Goal: Task Accomplishment & Management: Complete application form

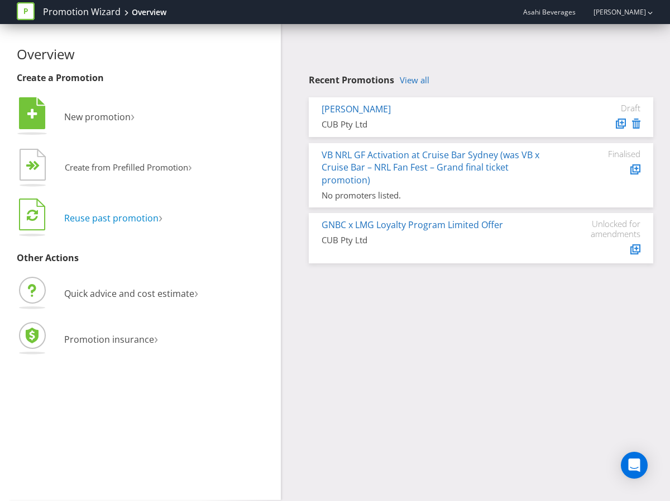
click at [117, 217] on span "Reuse past promotion" at bounding box center [111, 218] width 94 height 12
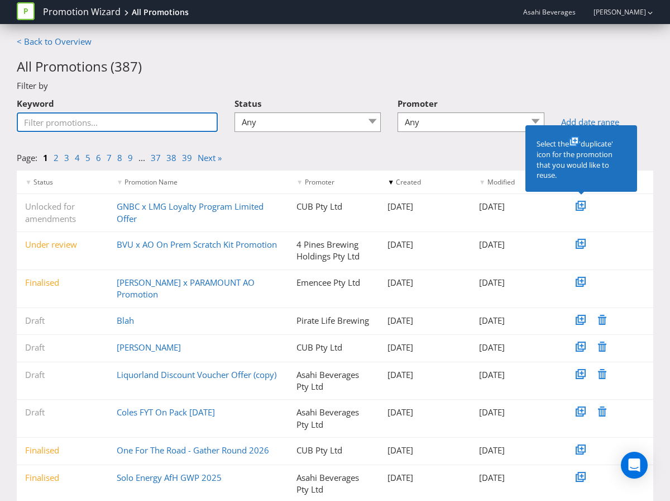
click at [134, 123] on input "Keyword" at bounding box center [117, 122] width 201 height 20
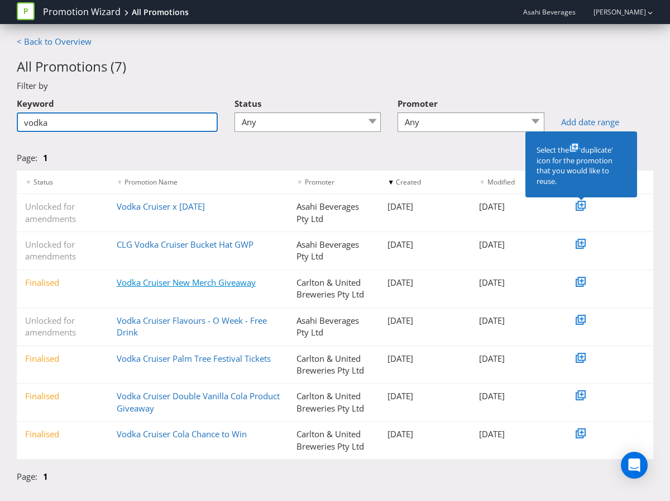
type input "vodka"
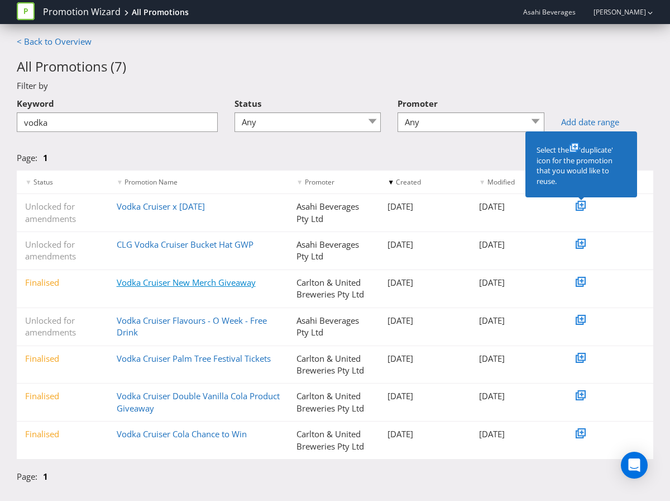
click at [190, 282] on link "Vodka Cruiser New Merch Giveaway" at bounding box center [186, 282] width 139 height 11
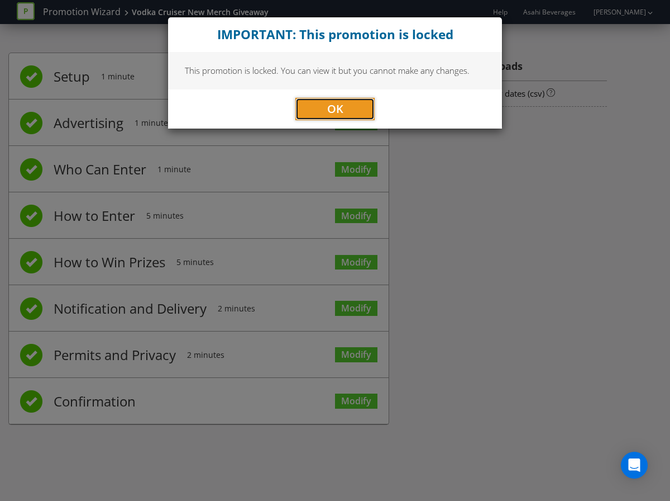
click at [344, 106] on button "OK" at bounding box center [335, 109] width 79 height 22
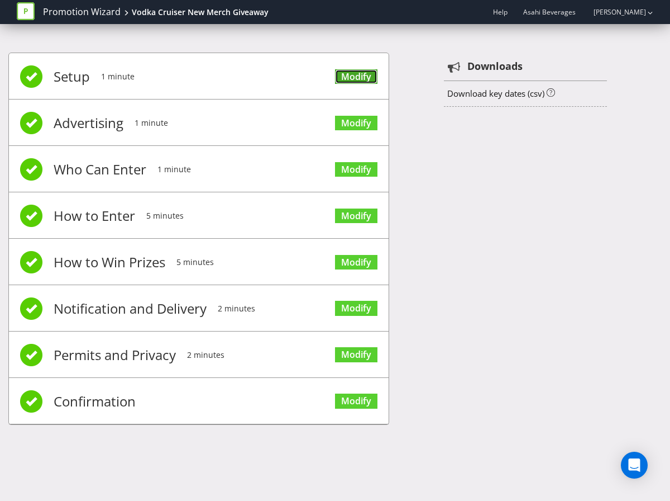
click at [363, 77] on link "Modify" at bounding box center [356, 76] width 42 height 15
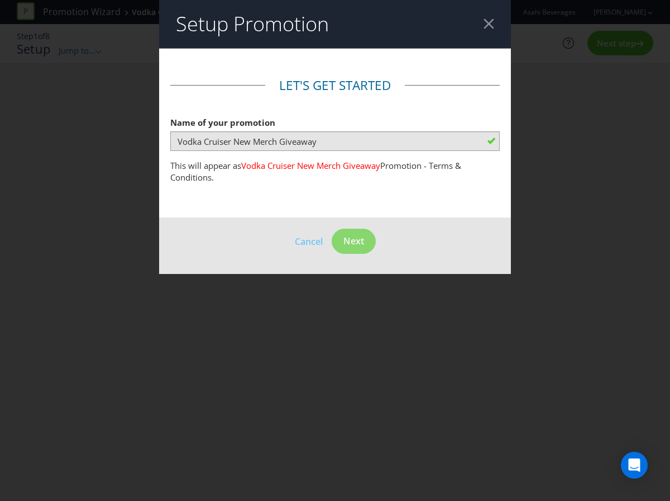
click at [488, 21] on div at bounding box center [489, 23] width 11 height 11
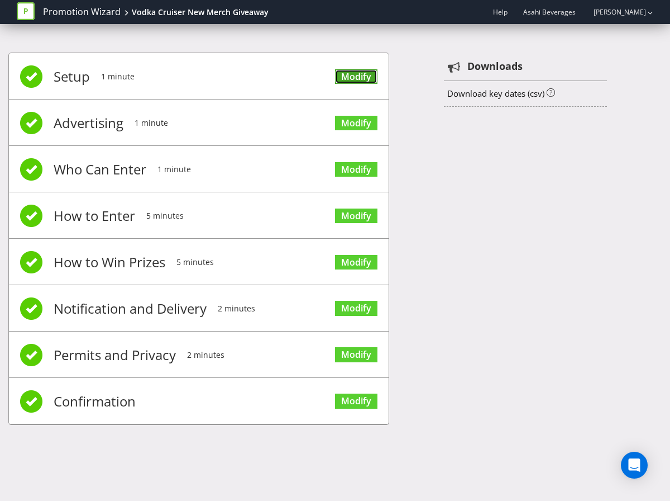
click at [356, 80] on link "Modify" at bounding box center [356, 76] width 42 height 15
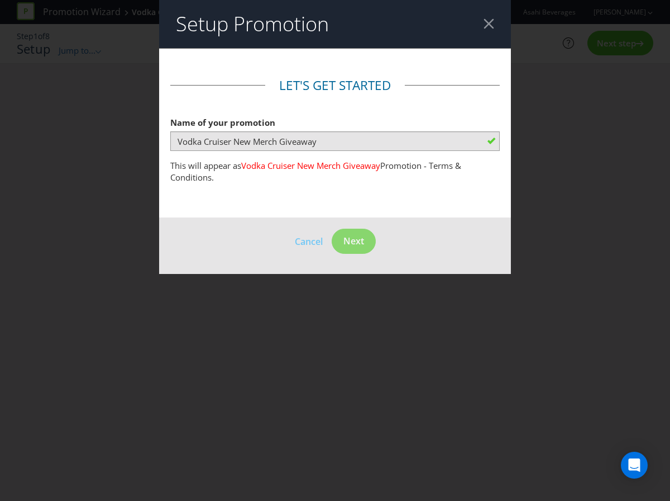
click at [490, 23] on div at bounding box center [489, 23] width 11 height 11
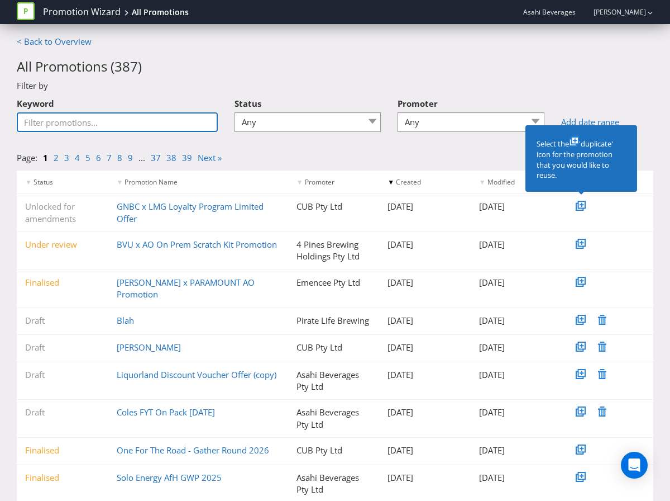
click at [93, 122] on input "Keyword" at bounding box center [117, 122] width 201 height 20
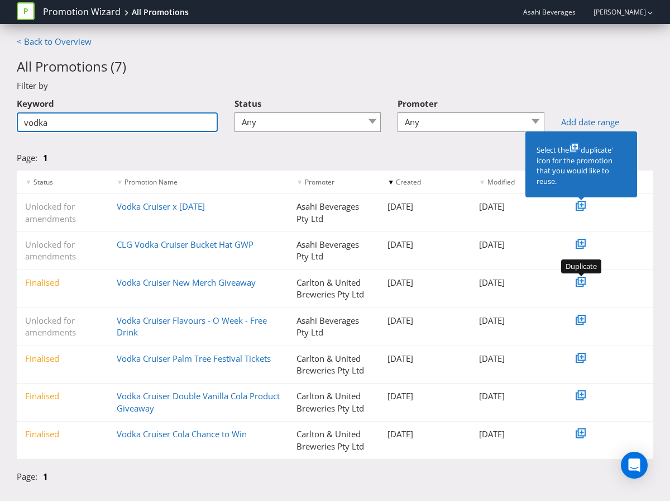
type input "vodka"
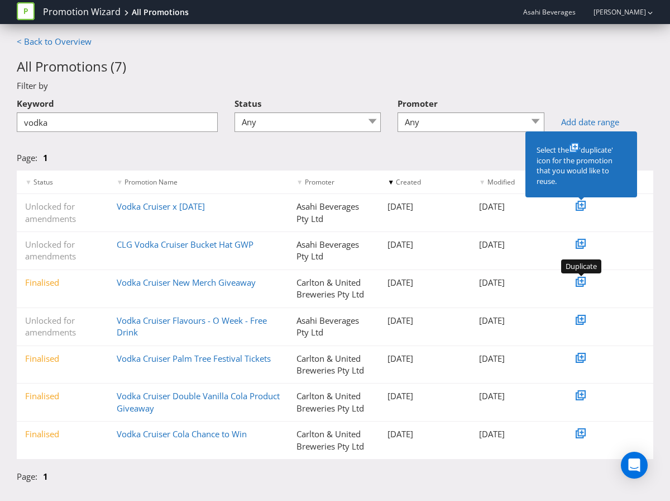
click at [582, 280] on icon at bounding box center [583, 280] width 4 height 4
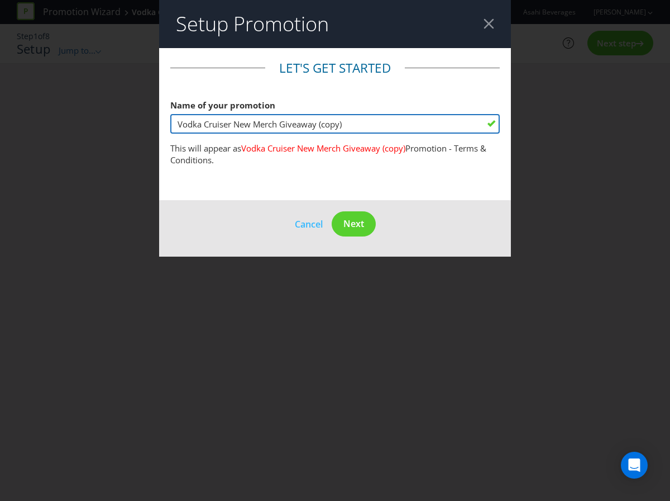
drag, startPoint x: 375, startPoint y: 126, endPoint x: 234, endPoint y: 123, distance: 141.4
click at [234, 123] on input "Vodka Cruiser New Merch Giveaway (copy)" at bounding box center [335, 124] width 330 height 20
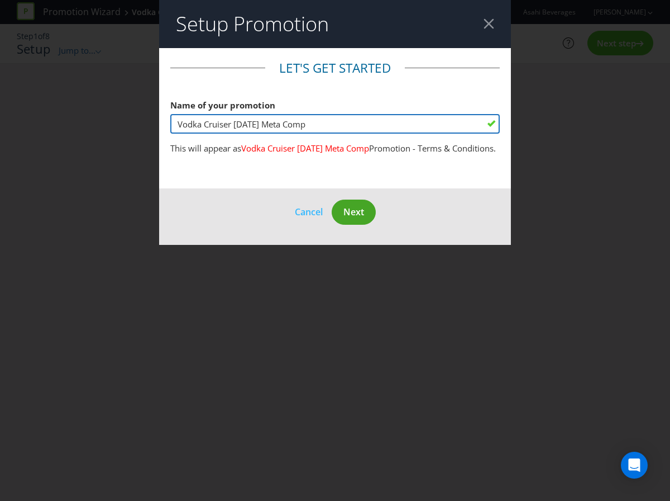
type input "Vodka Cruiser [DATE] Meta Comp"
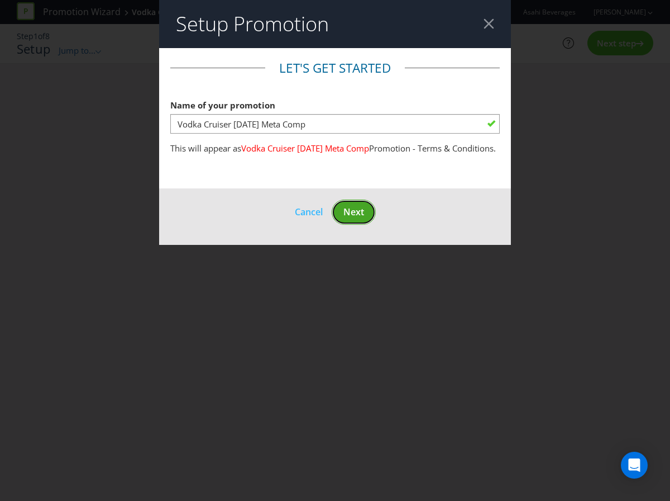
click at [348, 218] on span "Next" at bounding box center [354, 212] width 21 height 12
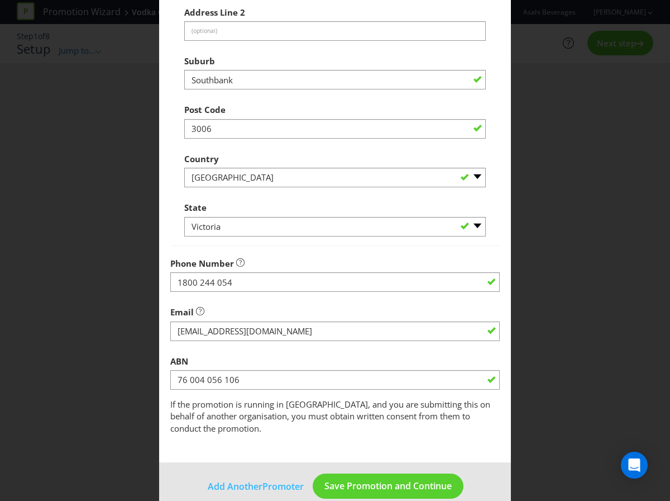
scroll to position [372, 0]
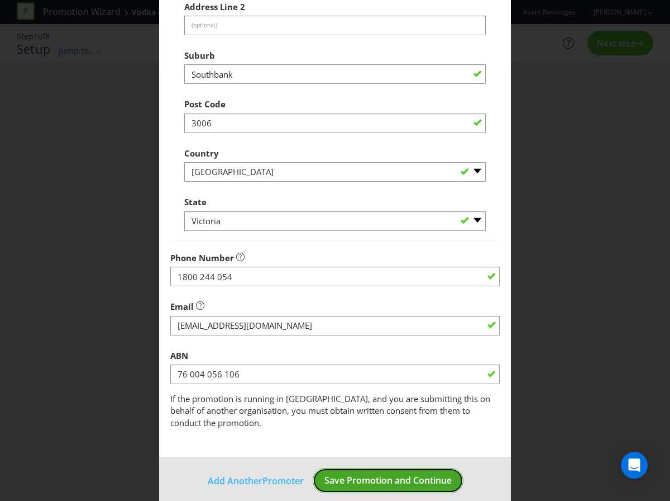
click at [370, 474] on span "Save Promotion and Continue" at bounding box center [388, 480] width 127 height 12
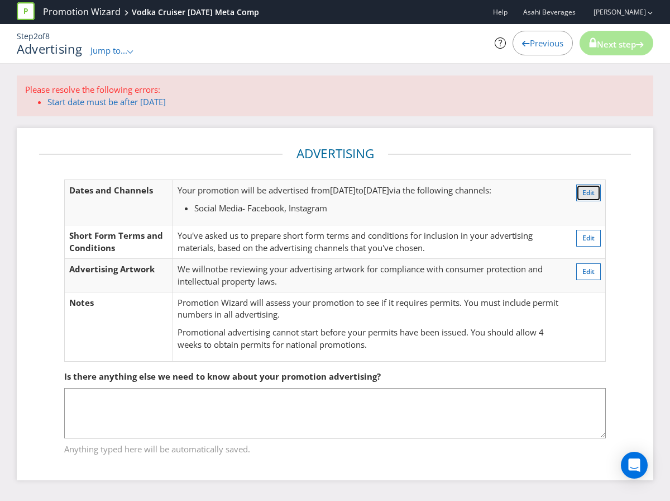
click at [592, 192] on span "Edit" at bounding box center [589, 192] width 12 height 9
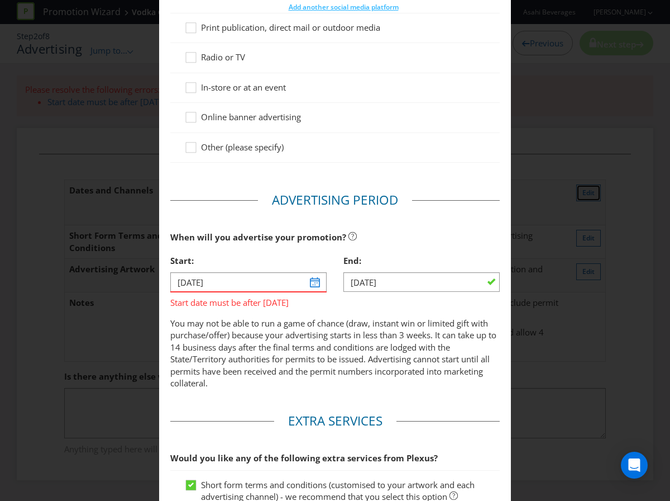
scroll to position [235, 0]
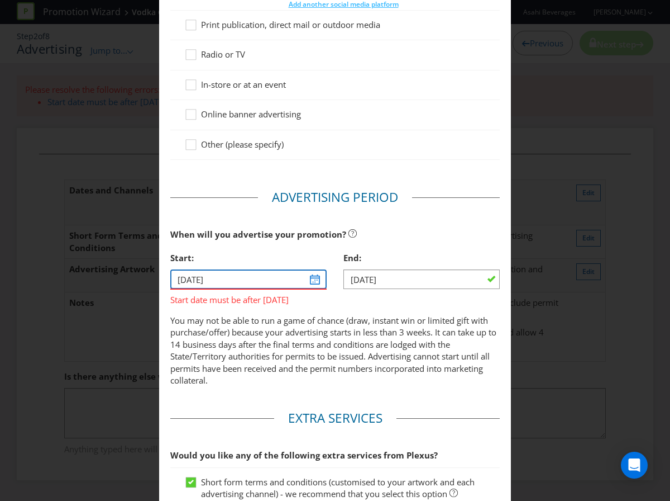
click at [316, 277] on input "[DATE]" at bounding box center [248, 279] width 156 height 20
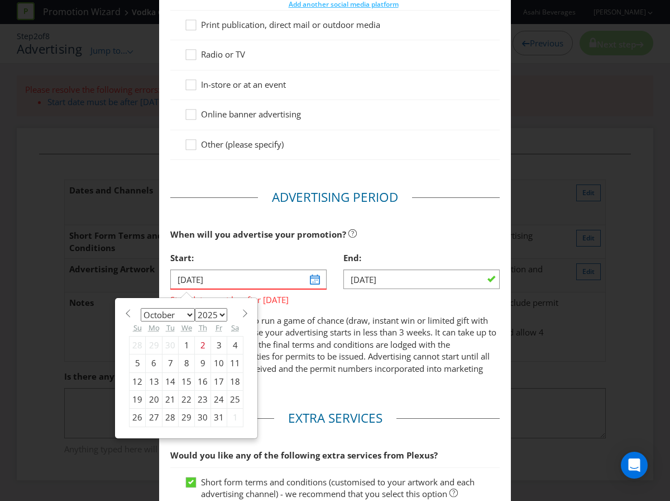
click at [215, 360] on div "10" at bounding box center [219, 363] width 16 height 18
type input "[DATE]"
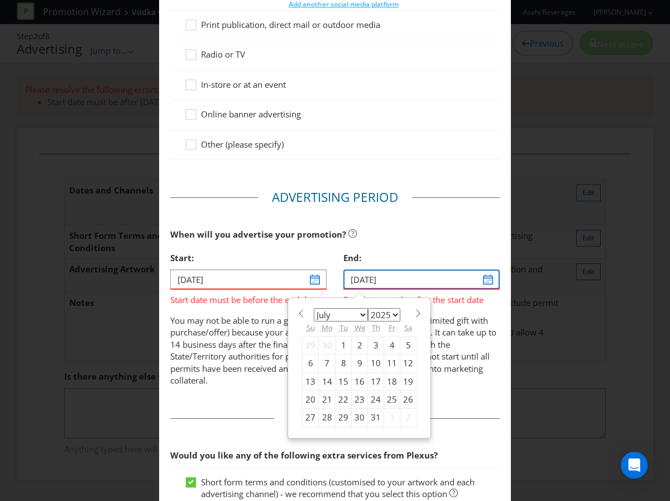
click at [488, 278] on input "[DATE]" at bounding box center [422, 279] width 156 height 20
click at [411, 381] on div "19" at bounding box center [409, 381] width 16 height 18
type input "[DATE]"
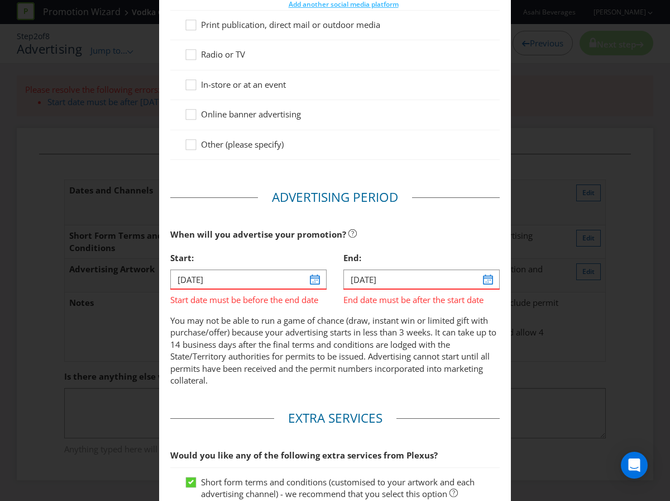
click at [289, 364] on p "You may not be able to run a game of chance (draw, instant win or limited gift …" at bounding box center [335, 351] width 330 height 72
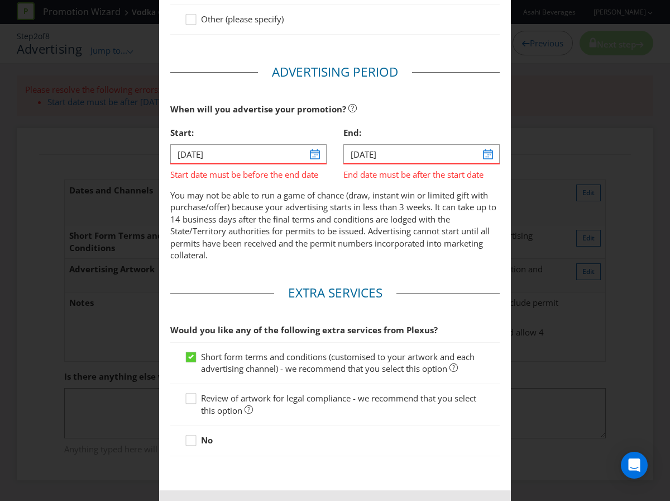
scroll to position [360, 0]
click at [192, 401] on icon at bounding box center [192, 400] width 17 height 17
click at [0, 0] on input "Review of artwork for legal compliance - we recommend that you select this opti…" at bounding box center [0, 0] width 0 height 0
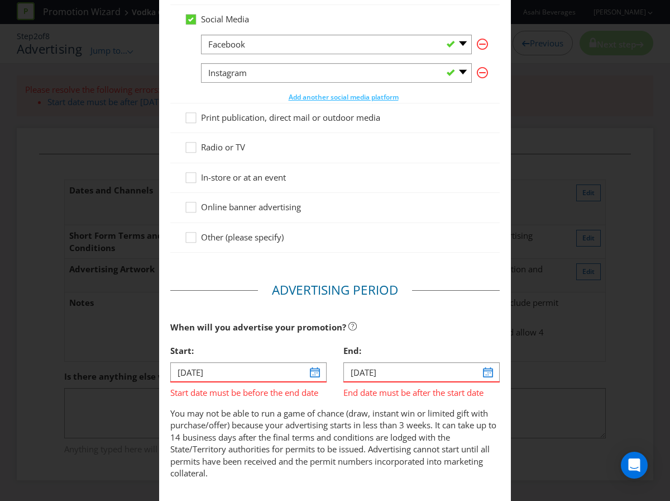
scroll to position [140, 0]
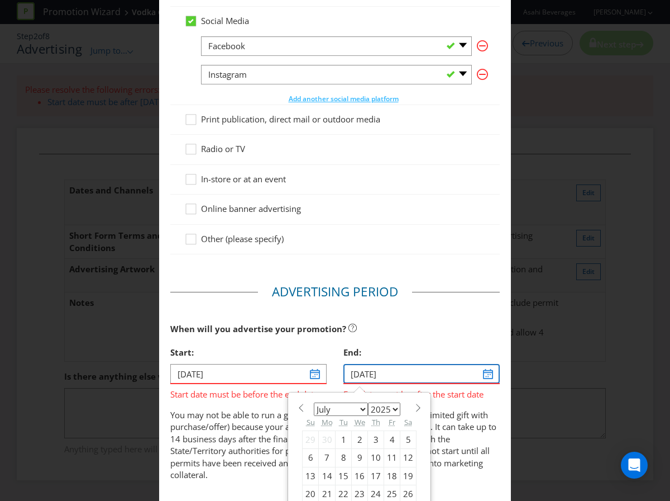
click at [492, 375] on input "[DATE]" at bounding box center [422, 374] width 156 height 20
click at [364, 408] on select "January February March April May June July August September October November De…" at bounding box center [341, 408] width 54 height 13
select select "9"
click at [314, 402] on select "January February March April May June July August September October November De…" at bounding box center [341, 408] width 54 height 13
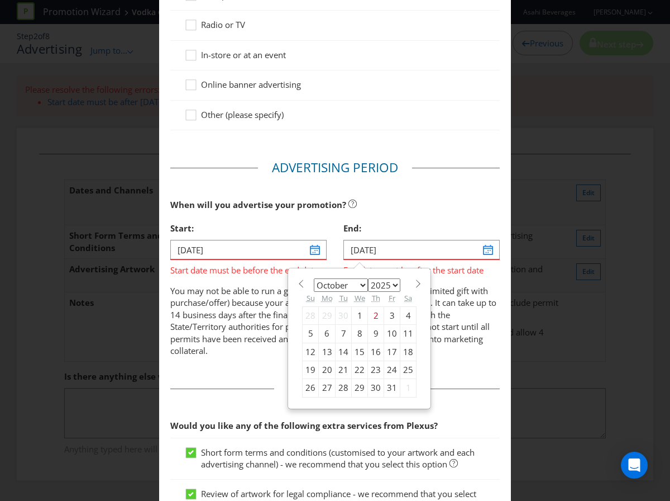
scroll to position [265, 0]
click at [308, 370] on div "19" at bounding box center [311, 369] width 16 height 18
type input "[DATE]"
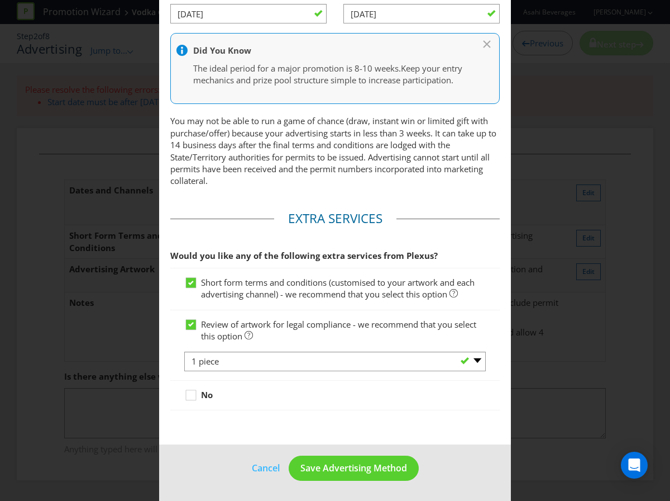
scroll to position [512, 0]
click at [378, 470] on span "Save Advertising Method" at bounding box center [354, 468] width 107 height 12
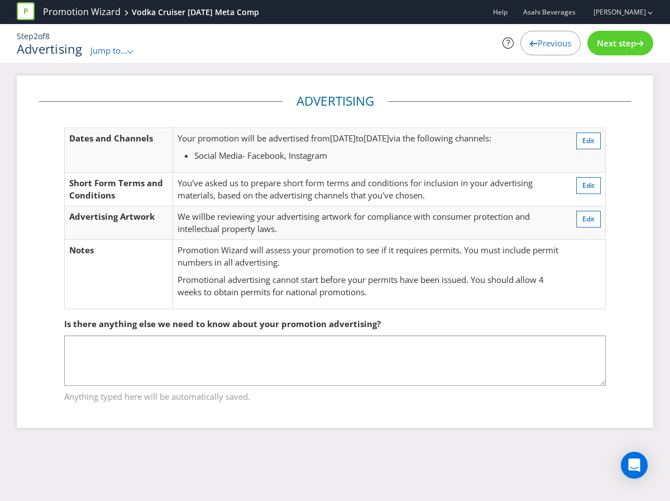
click at [613, 44] on span "Next step" at bounding box center [616, 42] width 39 height 11
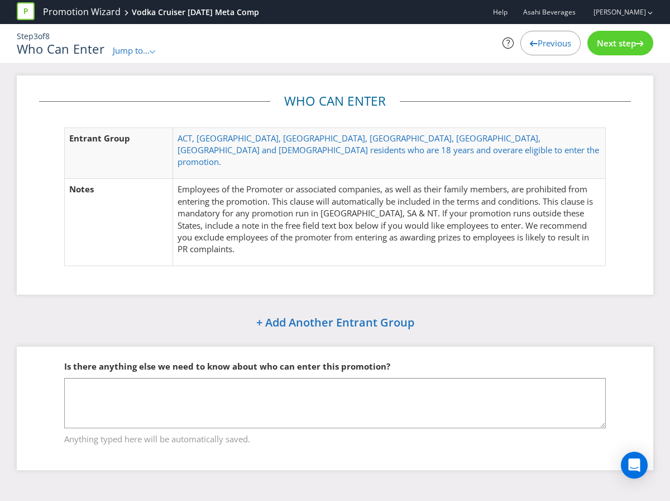
click at [615, 39] on span "Next step" at bounding box center [616, 42] width 39 height 11
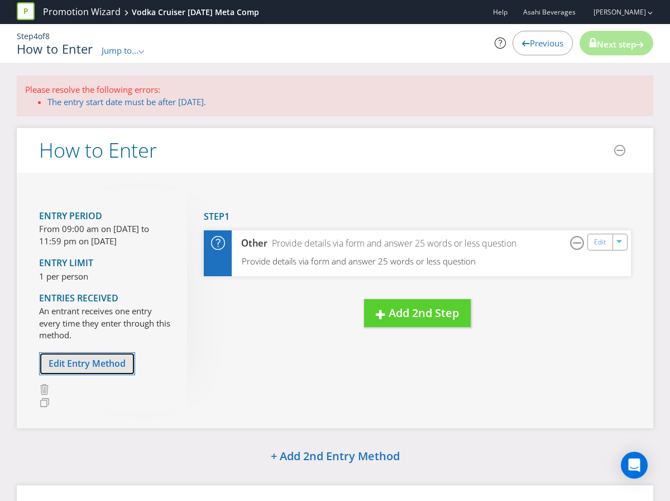
click at [68, 364] on span "Edit Entry Method" at bounding box center [87, 363] width 77 height 12
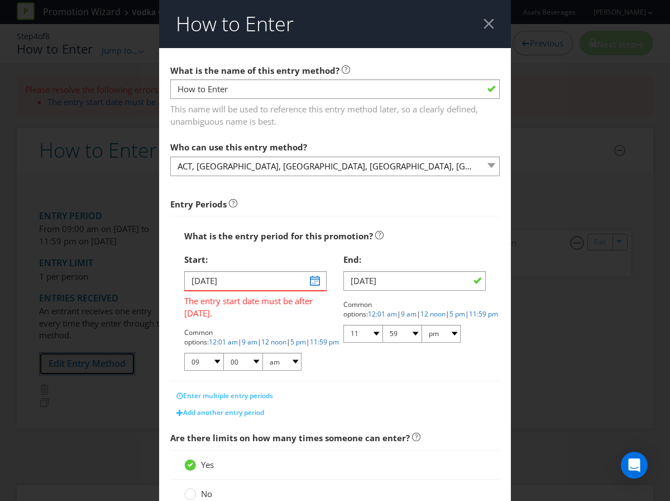
scroll to position [249, 0]
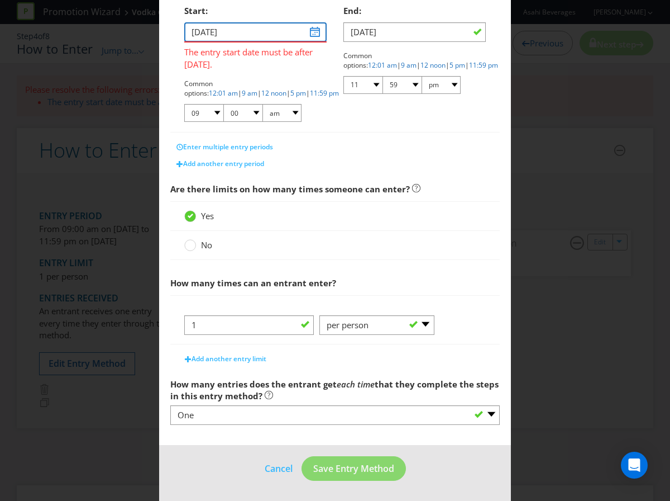
click at [315, 35] on input "[DATE]" at bounding box center [255, 32] width 142 height 20
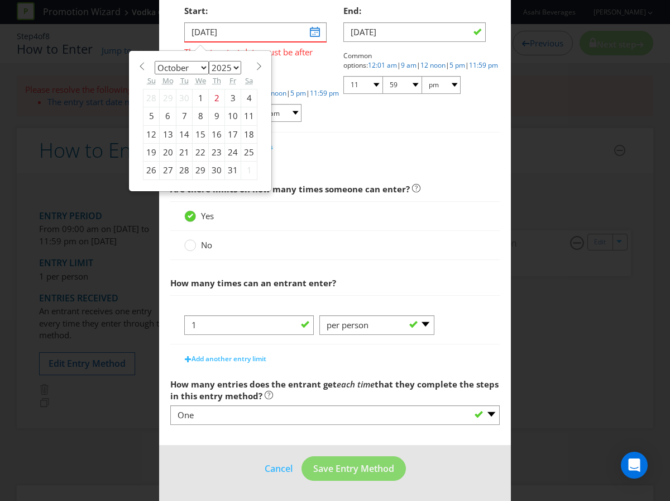
drag, startPoint x: 231, startPoint y: 113, endPoint x: 252, endPoint y: 107, distance: 22.3
click at [231, 113] on div "10" at bounding box center [233, 116] width 16 height 18
type input "[DATE]"
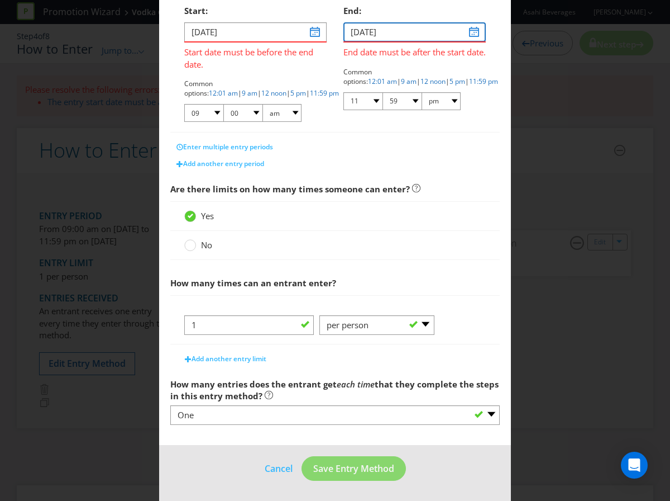
click at [470, 32] on input "[DATE]" at bounding box center [415, 32] width 142 height 20
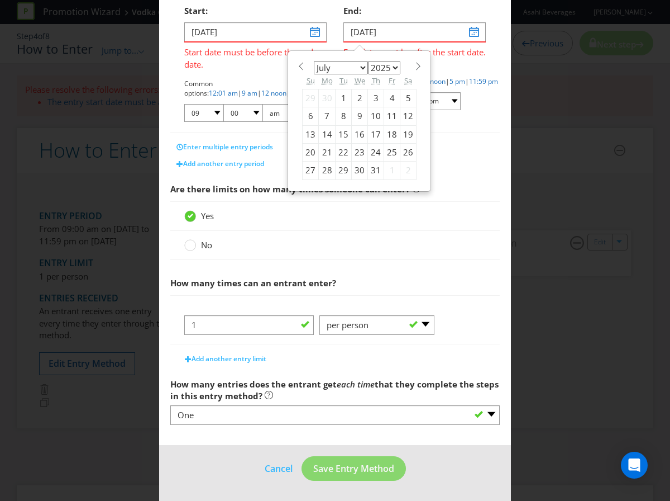
click at [365, 70] on select "January February March April May June July August September October November De…" at bounding box center [341, 67] width 54 height 13
select select "9"
click at [314, 61] on select "January February March April May June July August September October November De…" at bounding box center [341, 67] width 54 height 13
click at [312, 155] on div "19" at bounding box center [311, 152] width 16 height 18
type input "[DATE]"
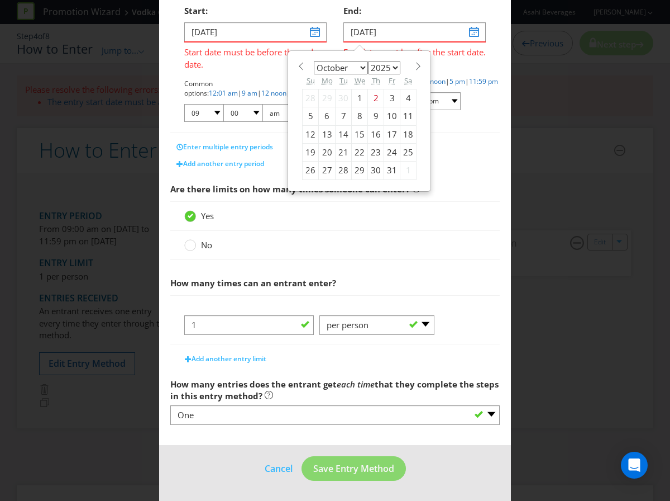
scroll to position [221, 0]
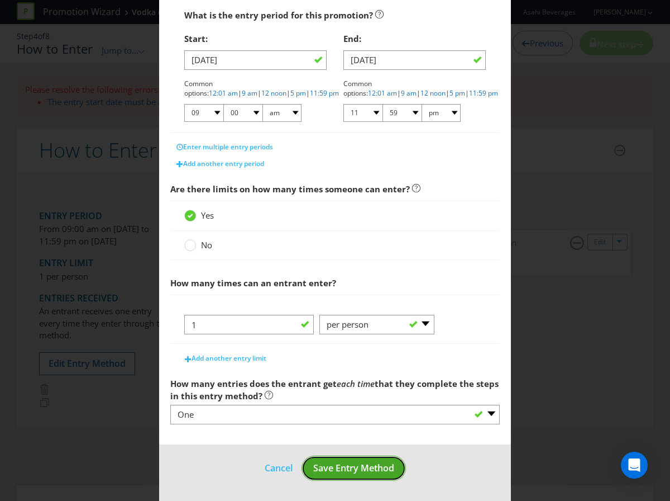
click at [338, 469] on span "Save Entry Method" at bounding box center [353, 468] width 81 height 12
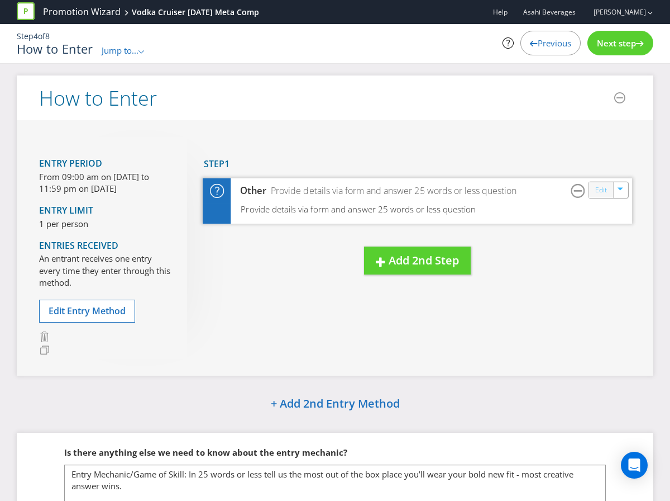
click at [596, 186] on link "Edit" at bounding box center [602, 189] width 12 height 13
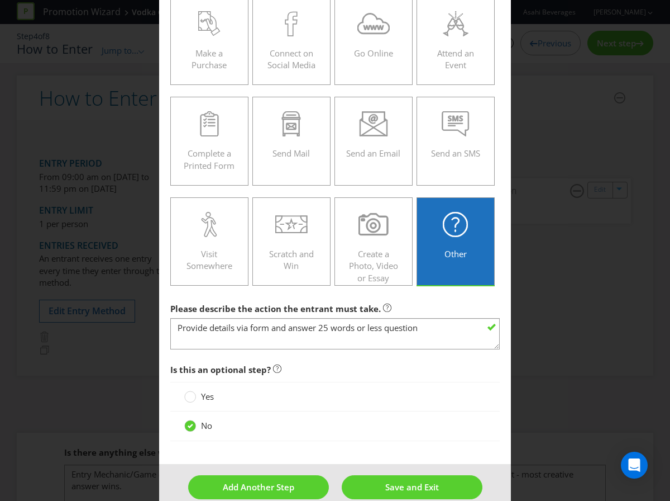
scroll to position [98, 0]
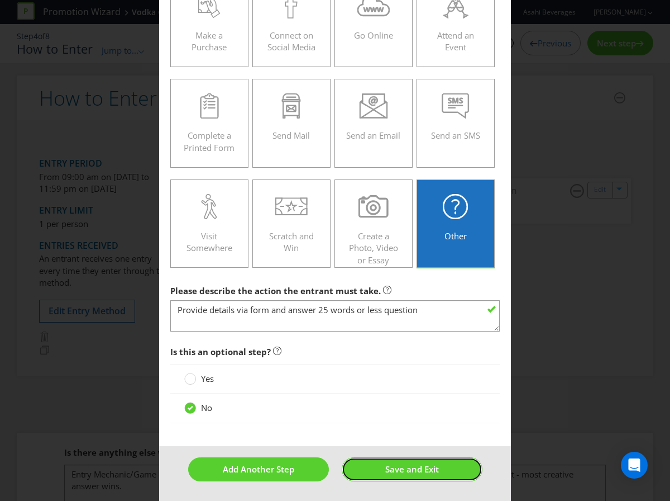
click at [396, 465] on span "Save and Exit" at bounding box center [413, 468] width 54 height 11
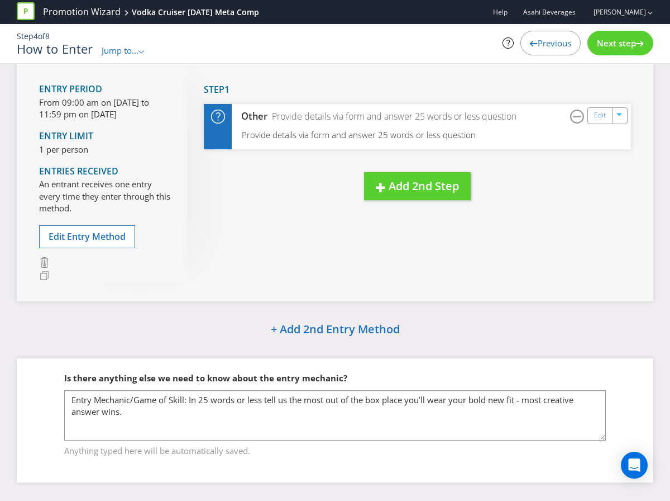
scroll to position [85, 0]
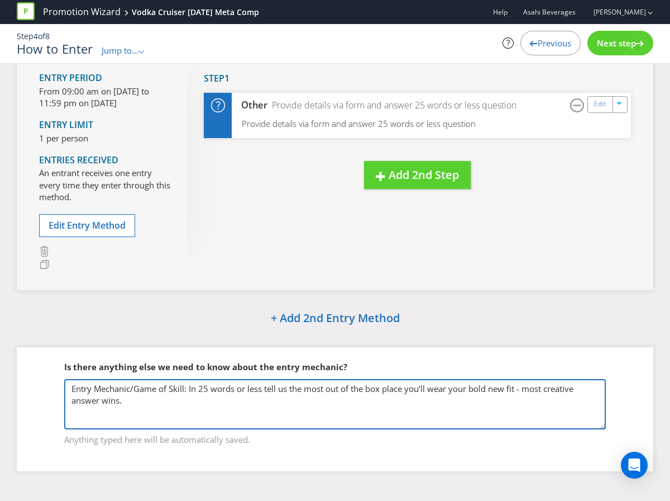
click at [264, 399] on textarea "Entry Mechanic/Game of Skill: In 25 words or less tell us the most out of the b…" at bounding box center [335, 404] width 542 height 50
drag, startPoint x: 144, startPoint y: 405, endPoint x: 189, endPoint y: 386, distance: 49.6
click at [189, 386] on textarea "Entry Mechanic/Game of Skill: In 25 words or less tell us the most out of the b…" at bounding box center [335, 404] width 542 height 50
paste textarea ", tell us which Vodka Cruiser most closely vibes with your aura and why. Boldes…"
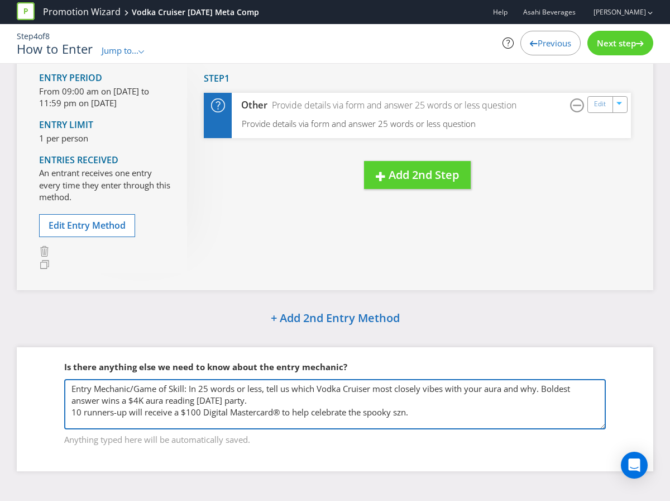
scroll to position [0, 0]
type textarea "Entry Mechanic/Game of Skill: In 25 words or less, tell us which Vodka Cruiser …"
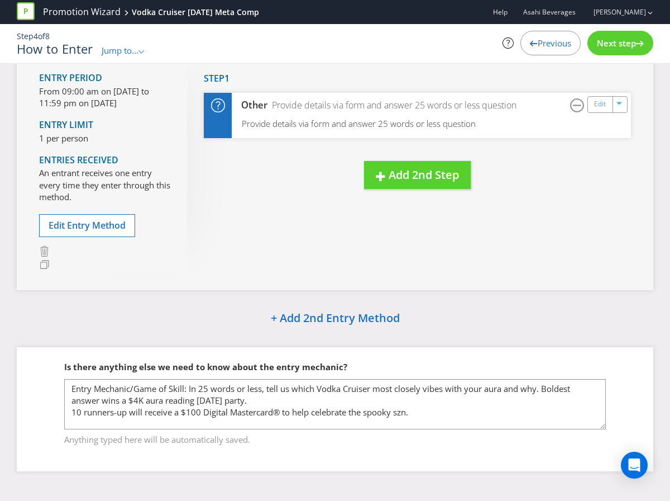
click at [606, 45] on span "Next step" at bounding box center [616, 42] width 39 height 11
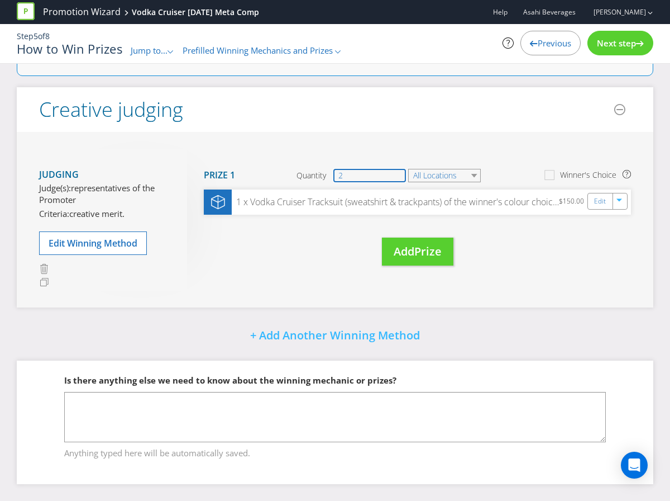
click at [392, 170] on input "2" at bounding box center [370, 175] width 73 height 13
drag, startPoint x: 355, startPoint y: 173, endPoint x: 294, endPoint y: 178, distance: 61.1
click at [294, 178] on section "Prize 1 Quantity 2 All Locations Winner's Choice" at bounding box center [417, 175] width 427 height 28
type input "1"
click at [602, 204] on link "Edit" at bounding box center [602, 200] width 12 height 13
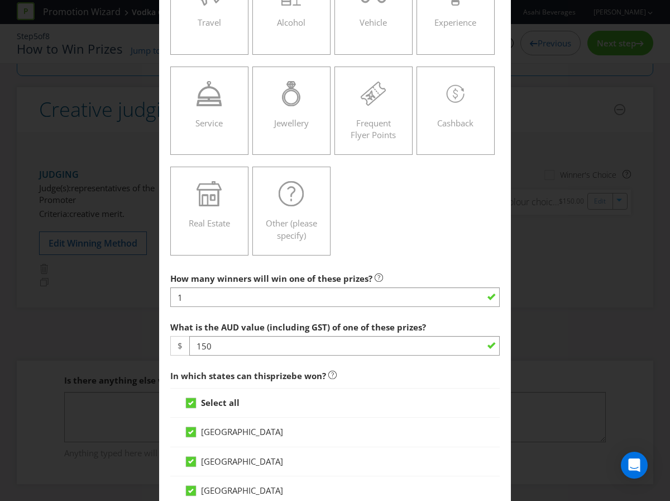
scroll to position [212, 0]
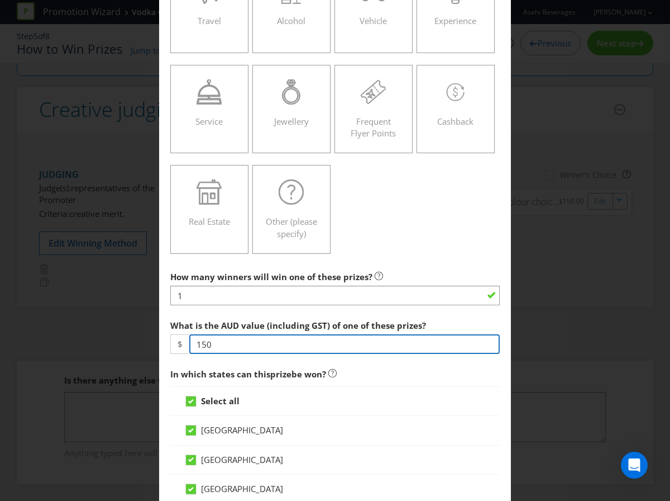
drag, startPoint x: 221, startPoint y: 346, endPoint x: 138, endPoint y: 326, distance: 85.8
click at [138, 326] on div "Edit Prize [GEOGRAPHIC_DATA] [GEOGRAPHIC_DATA] [GEOGRAPHIC_DATA] [GEOGRAPHIC_DA…" at bounding box center [335, 250] width 670 height 501
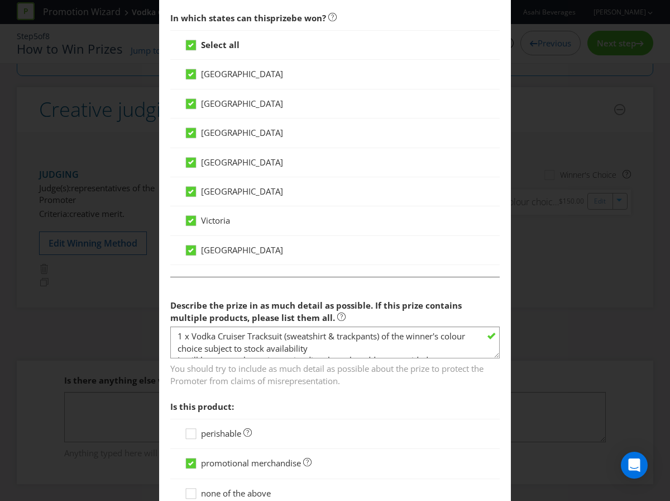
scroll to position [571, 0]
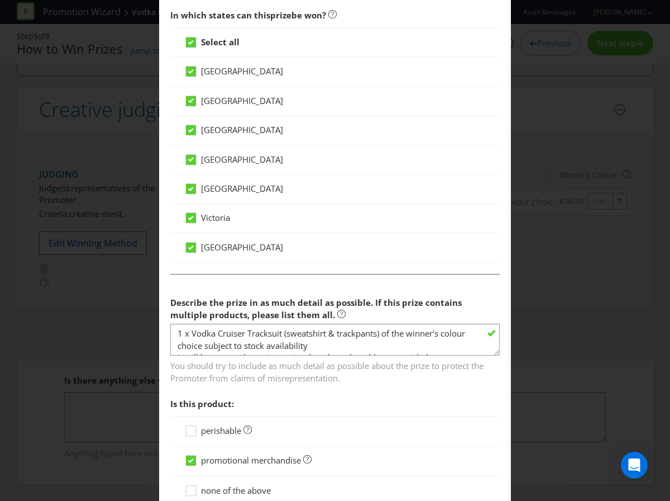
click at [335, 359] on span "You should try to include as much detail as possible about the prize to protect…" at bounding box center [335, 370] width 330 height 28
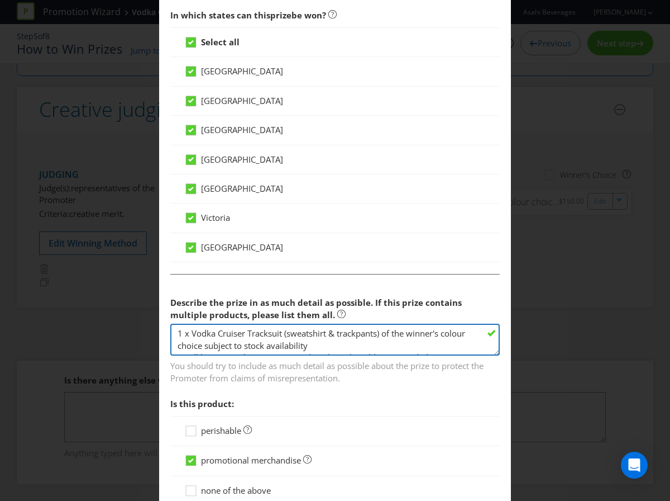
drag, startPoint x: 302, startPoint y: 348, endPoint x: 192, endPoint y: 332, distance: 111.1
click at [192, 332] on textarea "1 x Vodka Cruiser Tracksuit (sweatshirt & trackpants) of the winner's colour ch…" at bounding box center [335, 340] width 330 height 32
paste textarea "Glass Door Fridge (70L)"
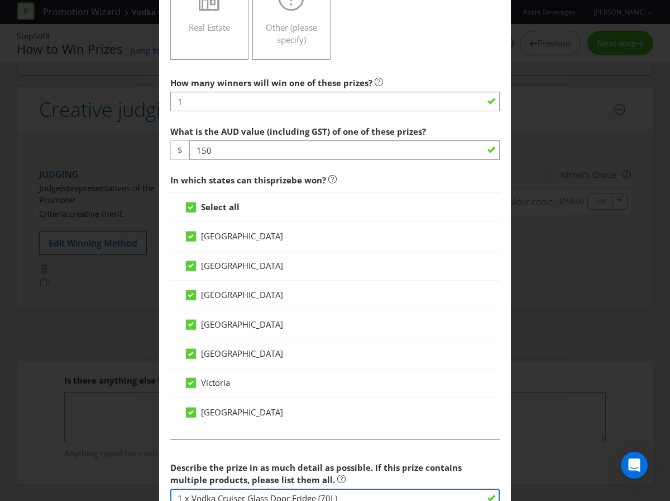
scroll to position [413, 0]
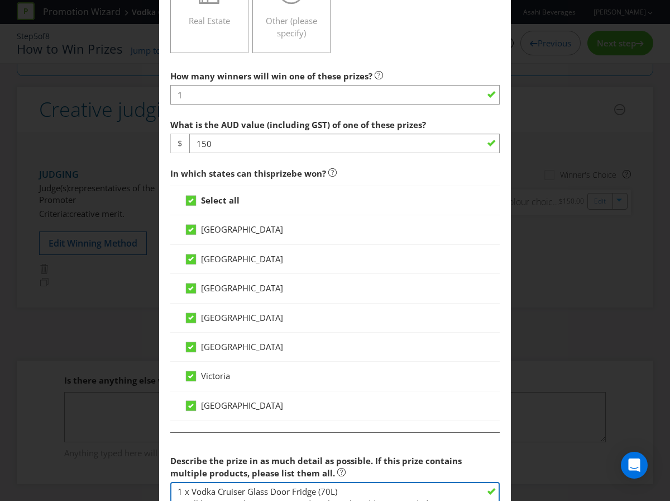
type textarea "1 x Vodka Cruiser Glass Door Fridge (70L) It will be sent to them via courier d…"
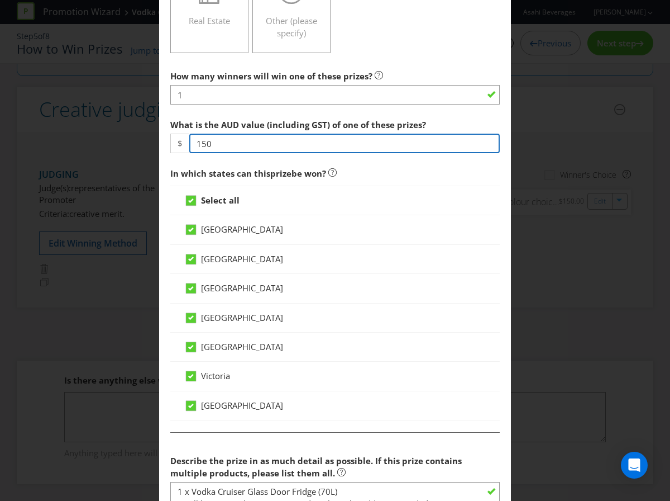
drag, startPoint x: 222, startPoint y: 145, endPoint x: 164, endPoint y: 143, distance: 58.7
click at [164, 143] on main "[GEOGRAPHIC_DATA] [GEOGRAPHIC_DATA] [GEOGRAPHIC_DATA] [GEOGRAPHIC_DATA] [GEOGRA…" at bounding box center [335, 213] width 352 height 1157
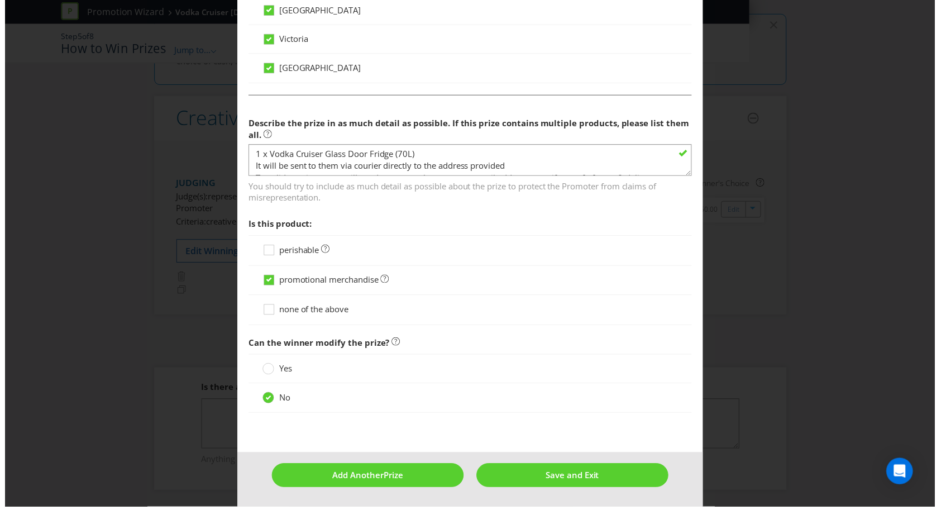
scroll to position [649, 0]
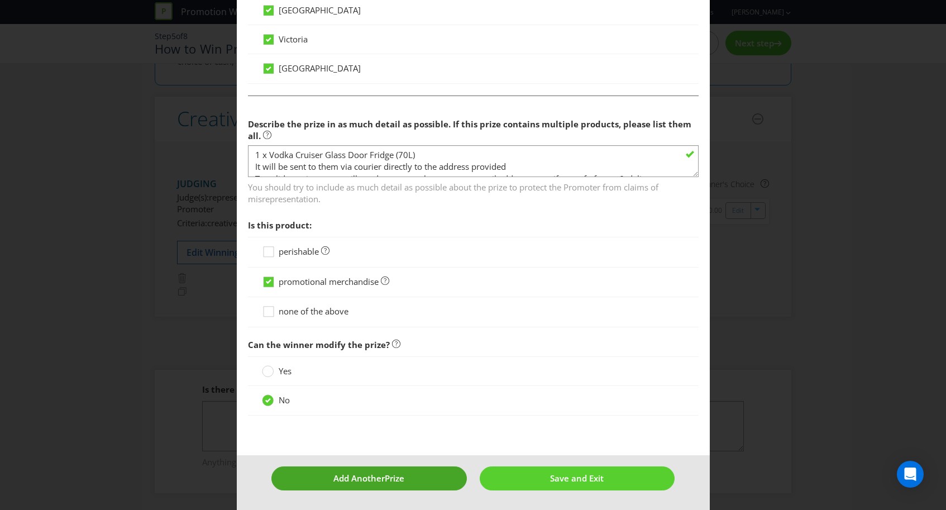
type input "639"
click at [325, 474] on button "Add Another Prize" at bounding box center [370, 479] width 196 height 24
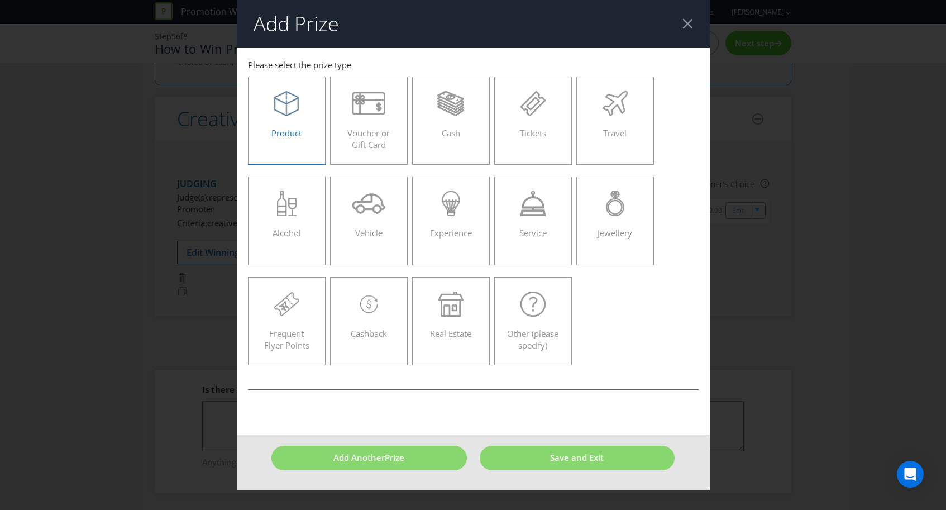
click at [285, 131] on span "Product" at bounding box center [287, 132] width 30 height 11
click at [0, 0] on input "Product" at bounding box center [0, 0] width 0 height 0
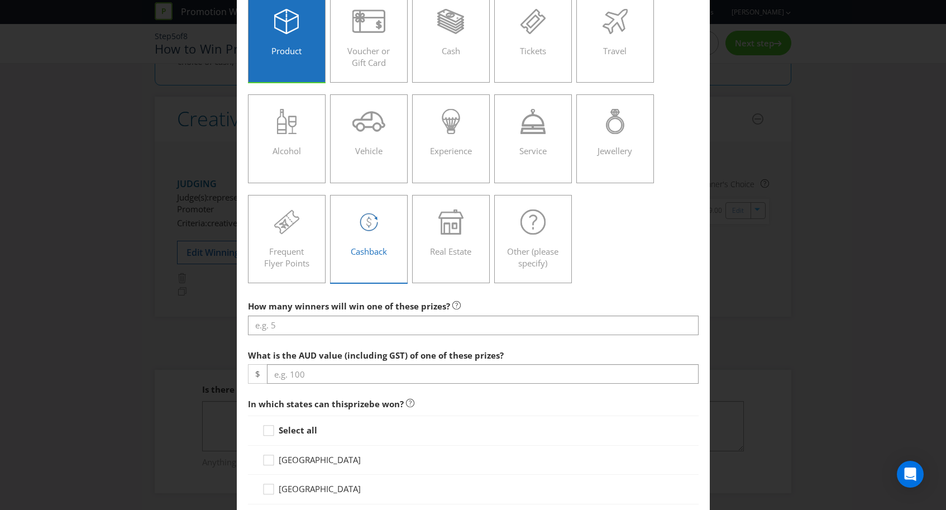
scroll to position [82, 0]
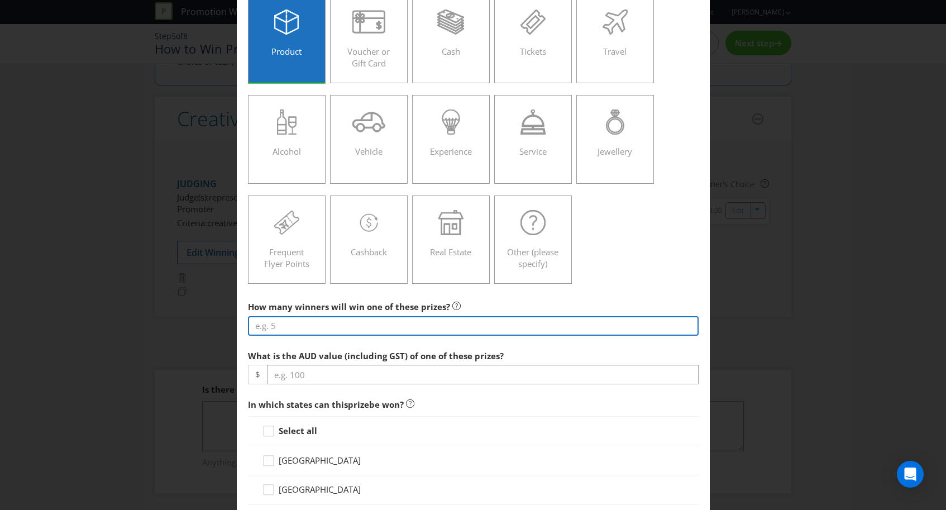
click at [334, 327] on input "number" at bounding box center [473, 326] width 451 height 20
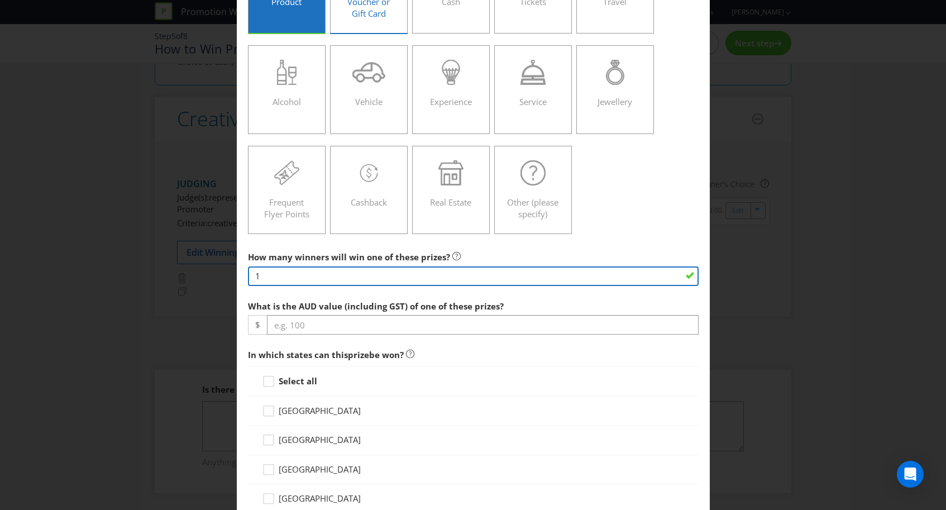
scroll to position [133, 0]
type input "1"
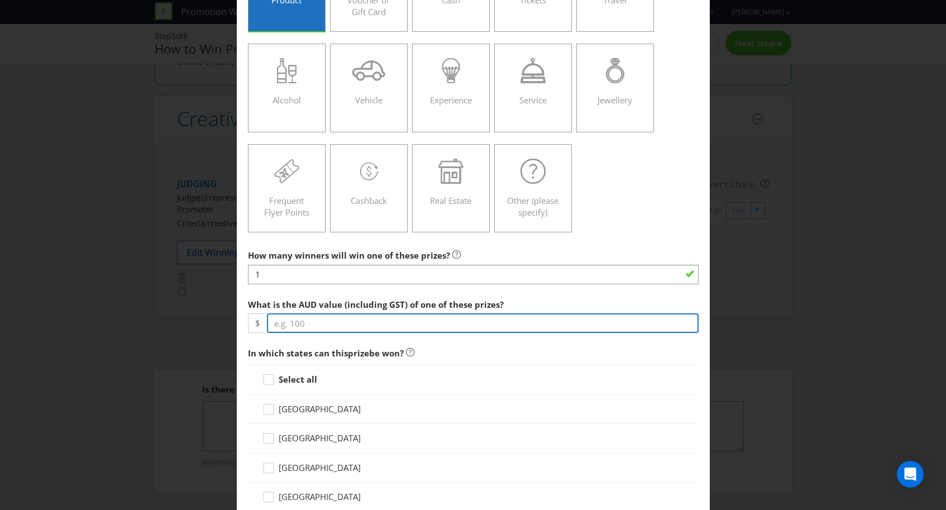
click at [301, 321] on input "number" at bounding box center [483, 323] width 432 height 20
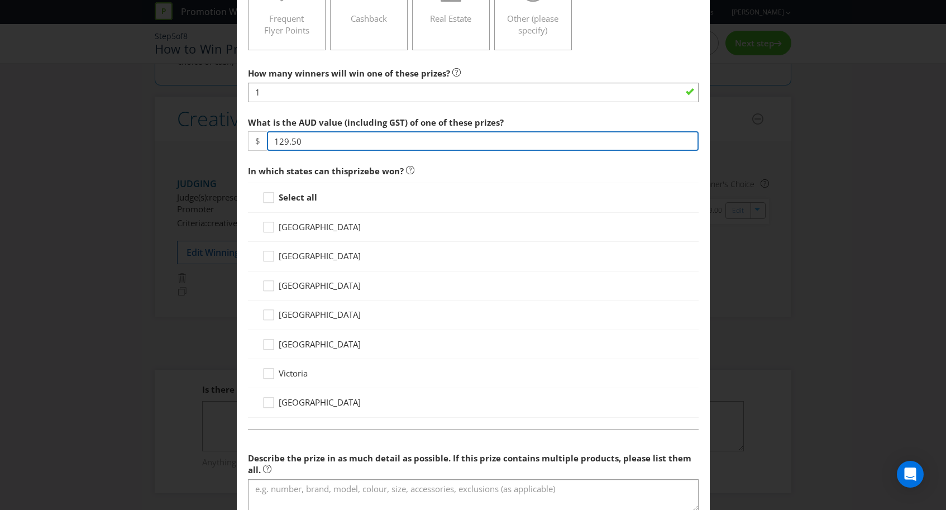
scroll to position [317, 0]
type input "129.50"
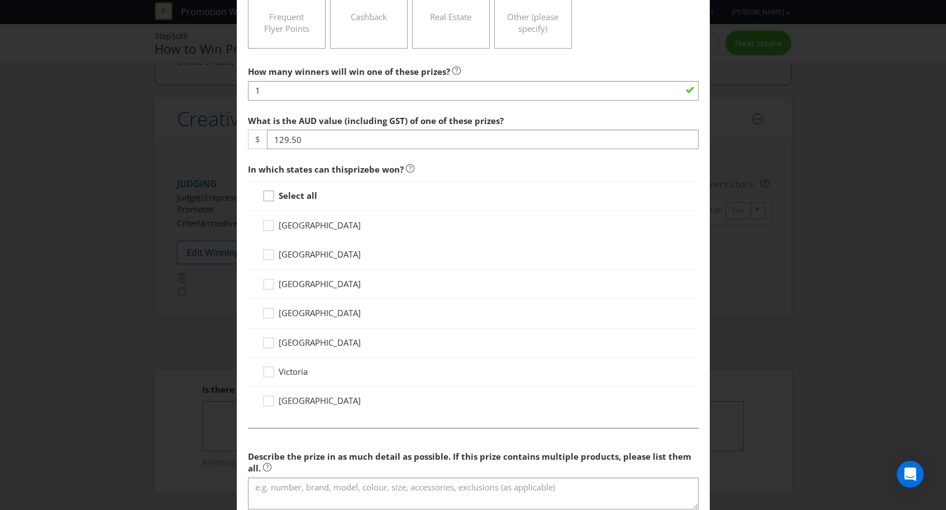
click at [269, 197] on icon at bounding box center [270, 198] width 17 height 17
click at [0, 0] on input "Select all" at bounding box center [0, 0] width 0 height 0
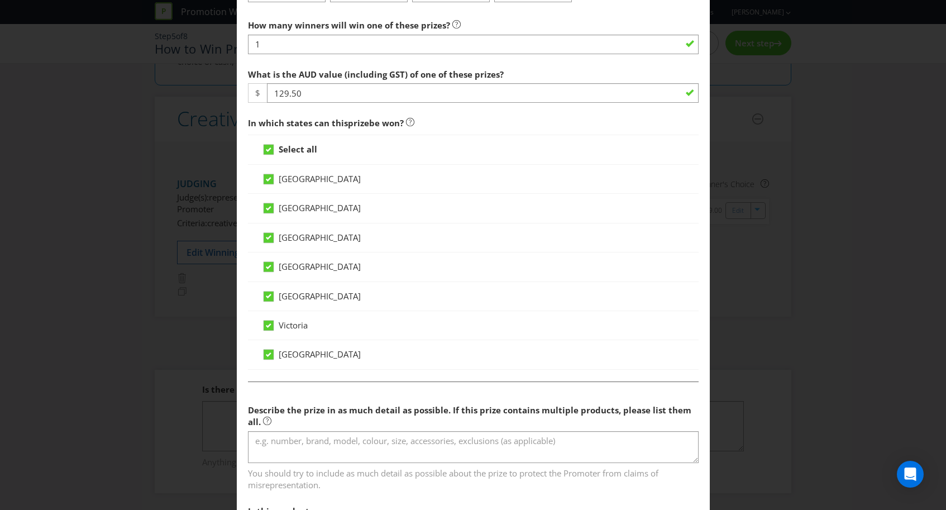
scroll to position [384, 0]
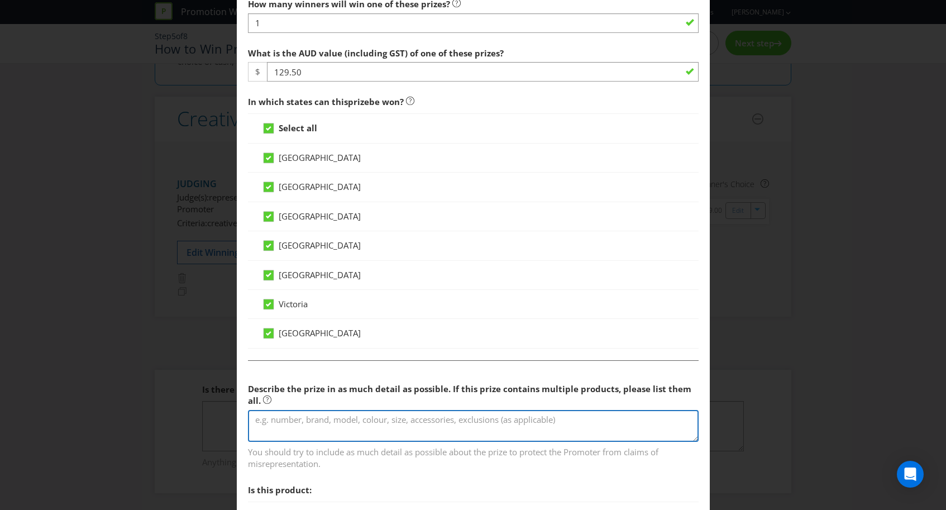
click at [391, 423] on textarea at bounding box center [473, 426] width 451 height 32
paste textarea "Vodka Cruiser Bottle Cooler"
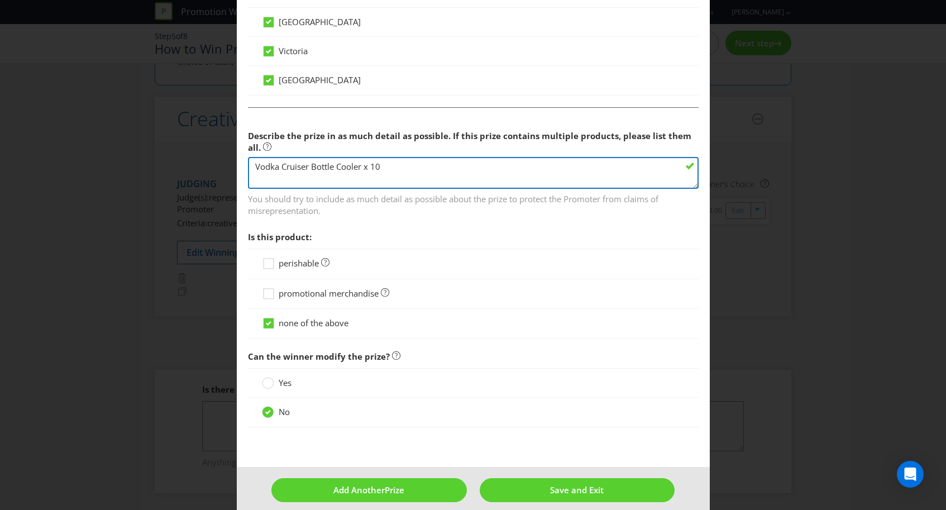
scroll to position [649, 0]
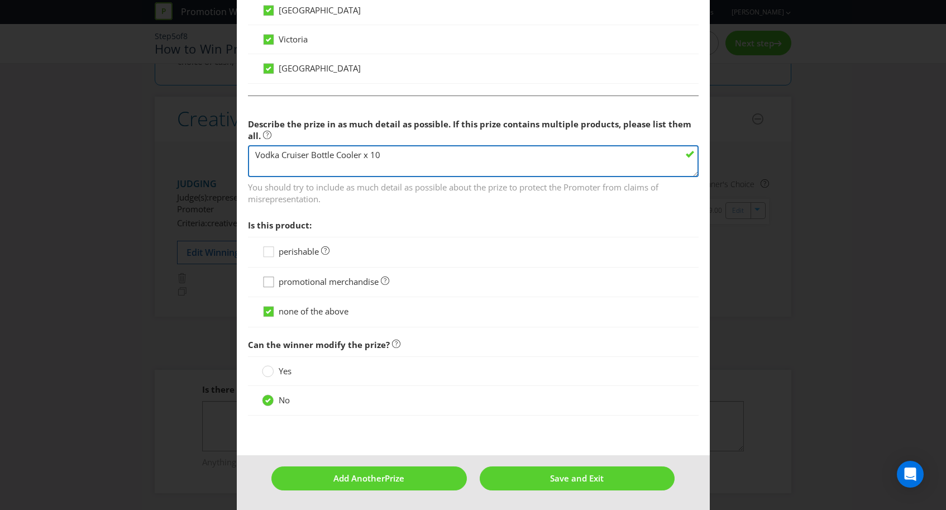
type textarea "Vodka Cruiser Bottle Cooler x 10"
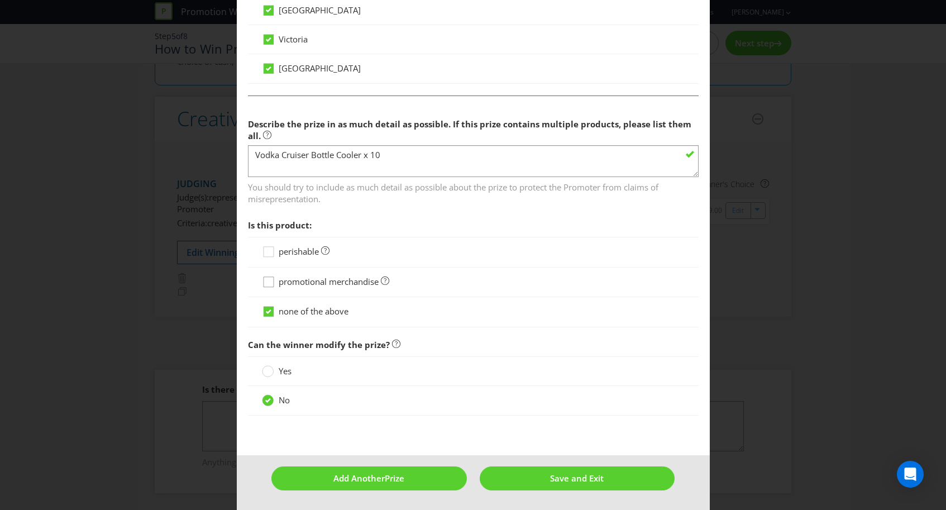
click at [266, 283] on icon at bounding box center [270, 284] width 17 height 17
click at [0, 0] on input "promotional merchandise" at bounding box center [0, 0] width 0 height 0
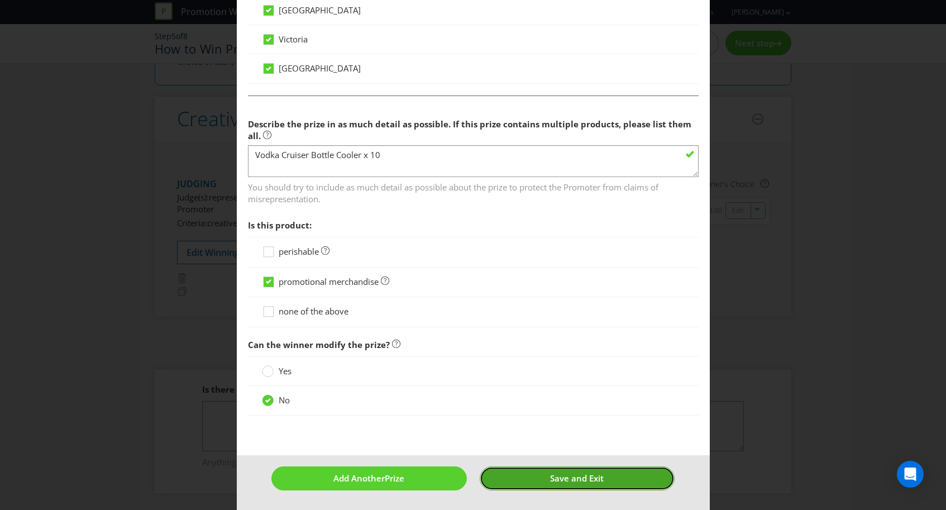
click at [544, 473] on button "Save and Exit" at bounding box center [578, 479] width 196 height 24
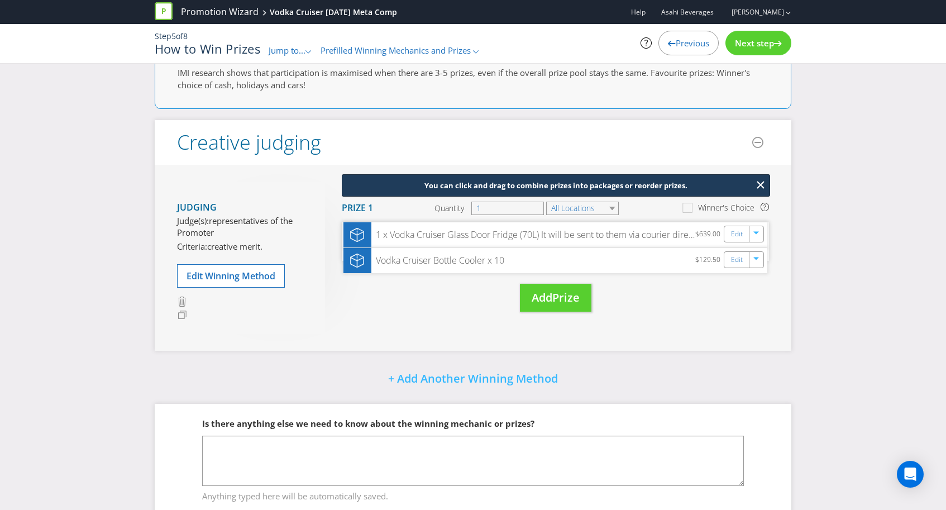
scroll to position [61, 0]
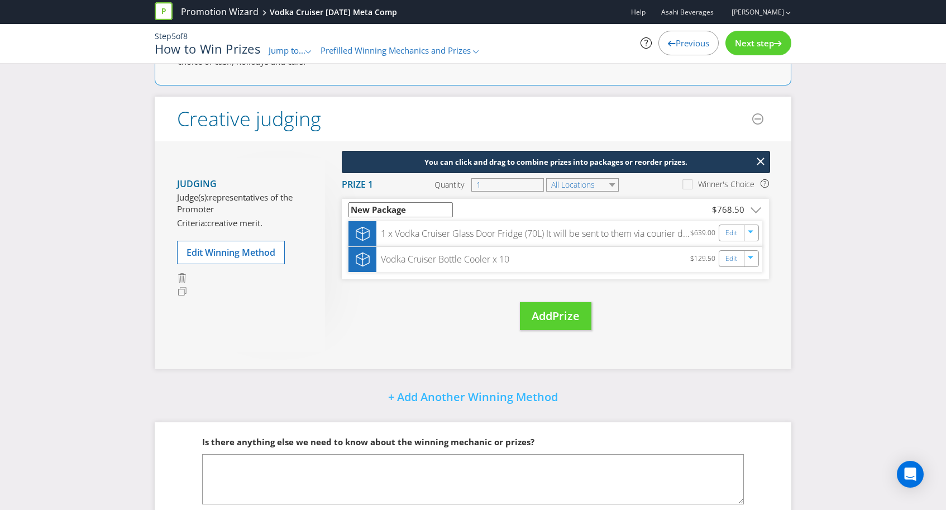
click at [368, 201] on header "New Package $768.50 .st0{fill-rule:evenodd;clip-rule:evenodd;}" at bounding box center [556, 210] width 414 height 22
click at [371, 208] on span "New Package" at bounding box center [376, 210] width 55 height 12
click at [410, 210] on icon at bounding box center [409, 210] width 7 height 7
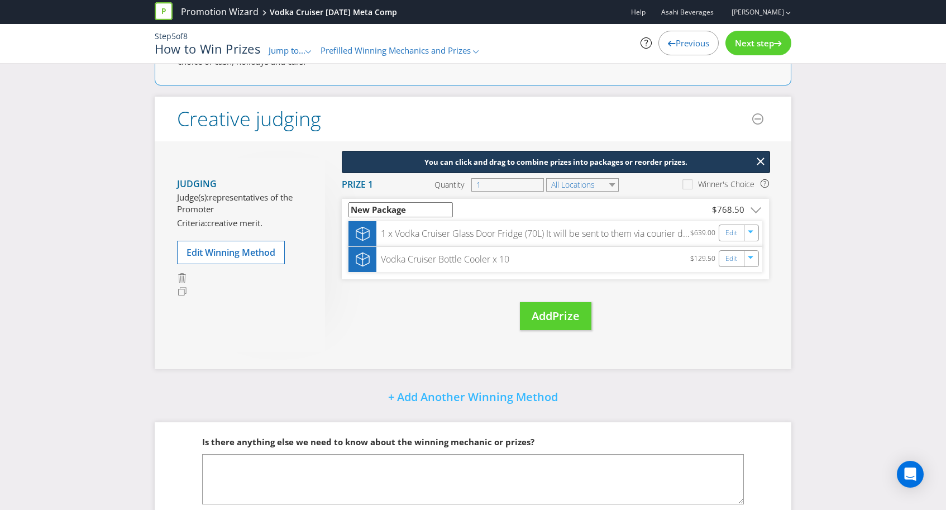
click at [406, 210] on input "New Package" at bounding box center [401, 209] width 104 height 15
type input "Major Prize"
click at [463, 316] on div "You can click and drag to combine prizes into packages or reorder prizes. Move …" at bounding box center [547, 255] width 444 height 195
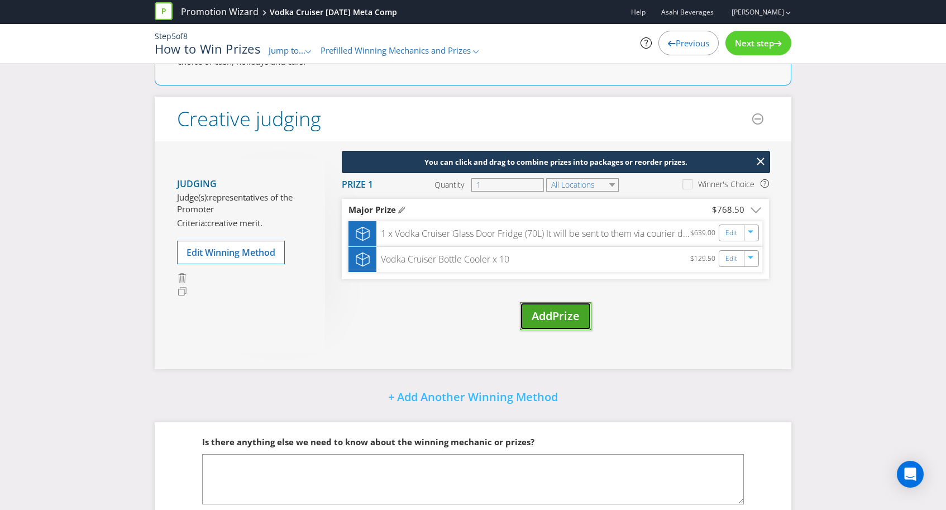
click at [553, 312] on span "Add" at bounding box center [542, 315] width 21 height 15
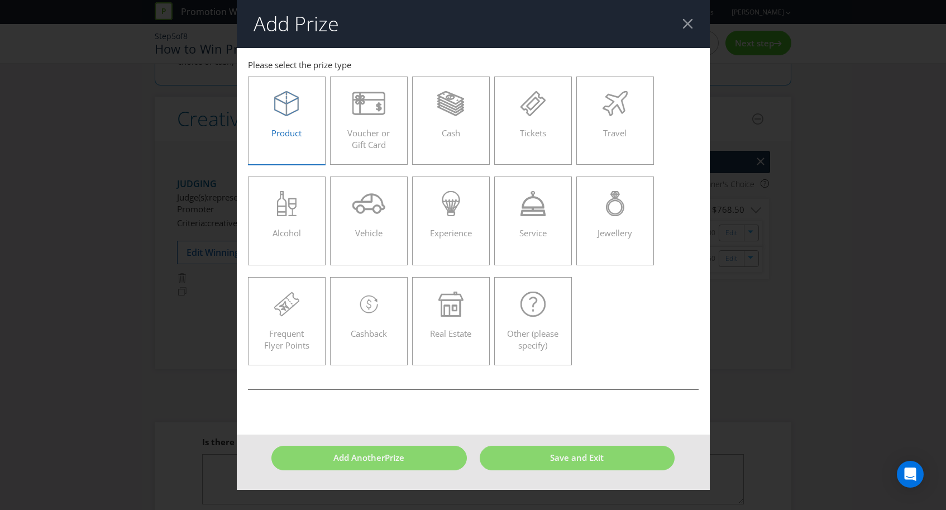
click at [278, 129] on span "Product" at bounding box center [287, 132] width 30 height 11
click at [0, 0] on input "Product" at bounding box center [0, 0] width 0 height 0
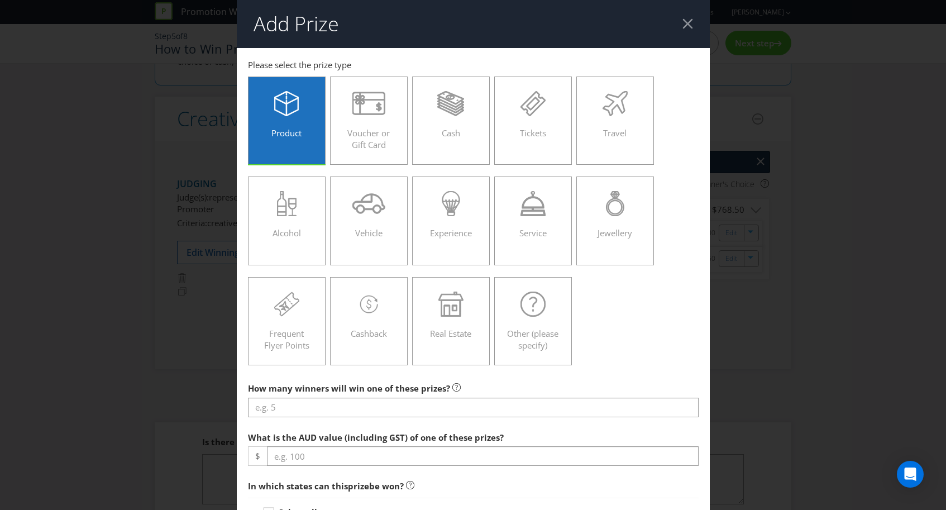
click at [670, 256] on div "Add Prize [GEOGRAPHIC_DATA] [GEOGRAPHIC_DATA] [GEOGRAPHIC_DATA] [GEOGRAPHIC_DAT…" at bounding box center [473, 255] width 946 height 510
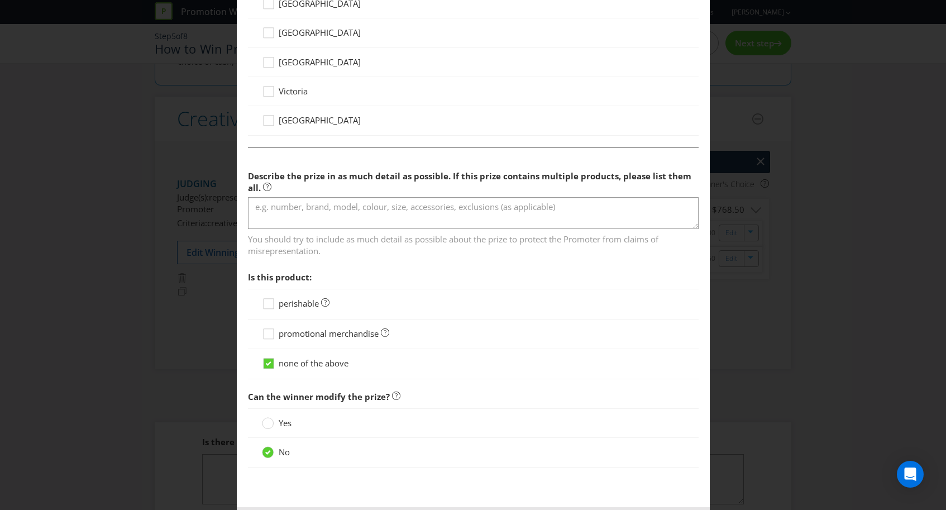
scroll to position [649, 0]
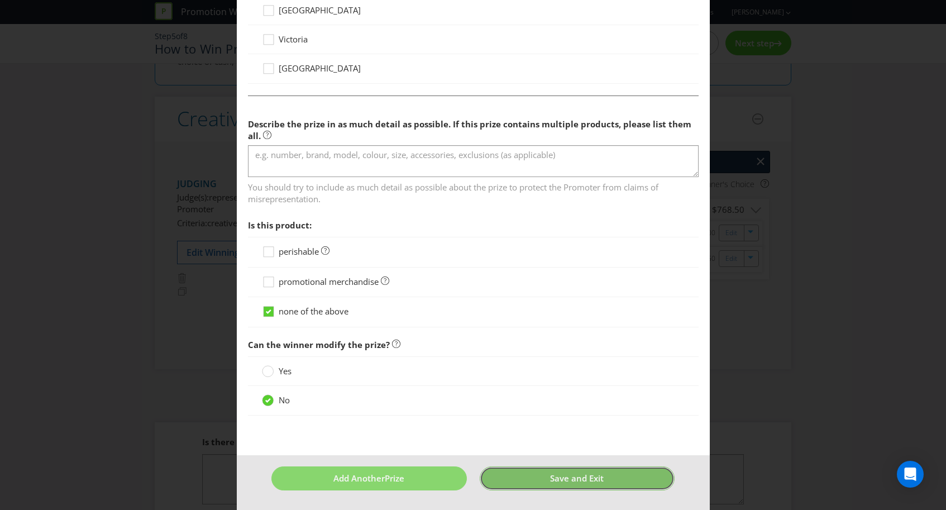
click at [589, 487] on button "Save and Exit" at bounding box center [578, 479] width 196 height 24
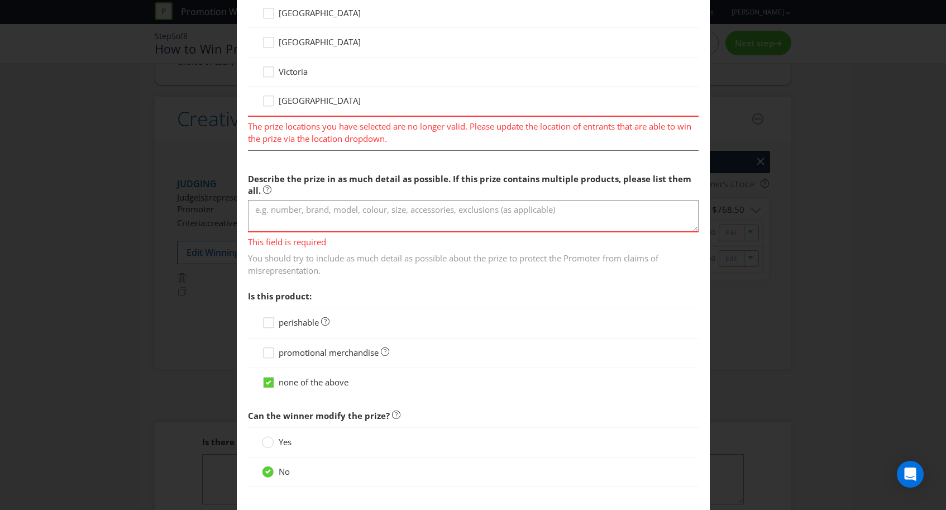
scroll to position [47, 0]
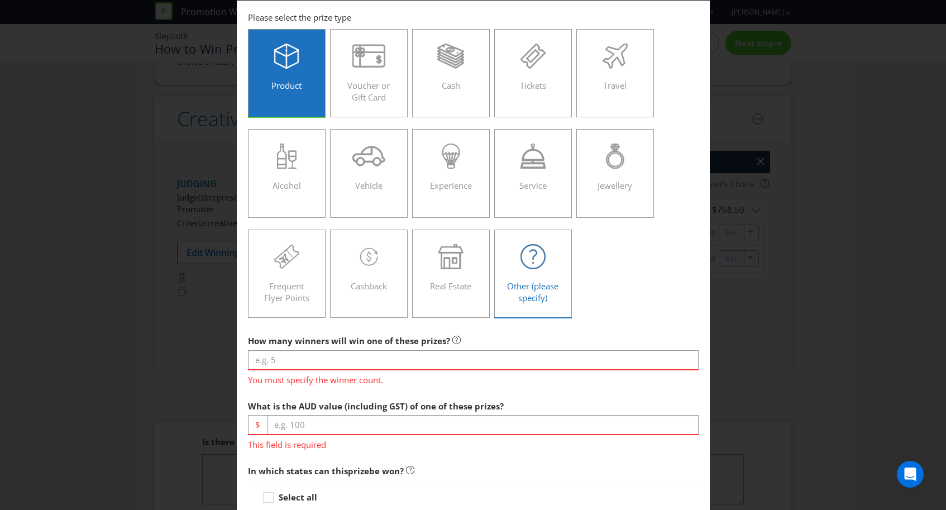
drag, startPoint x: 125, startPoint y: 298, endPoint x: 517, endPoint y: 245, distance: 395.7
click at [126, 297] on div "Add Prize This field is required You must specify the winner count. [GEOGRAPHIC…" at bounding box center [473, 255] width 946 height 510
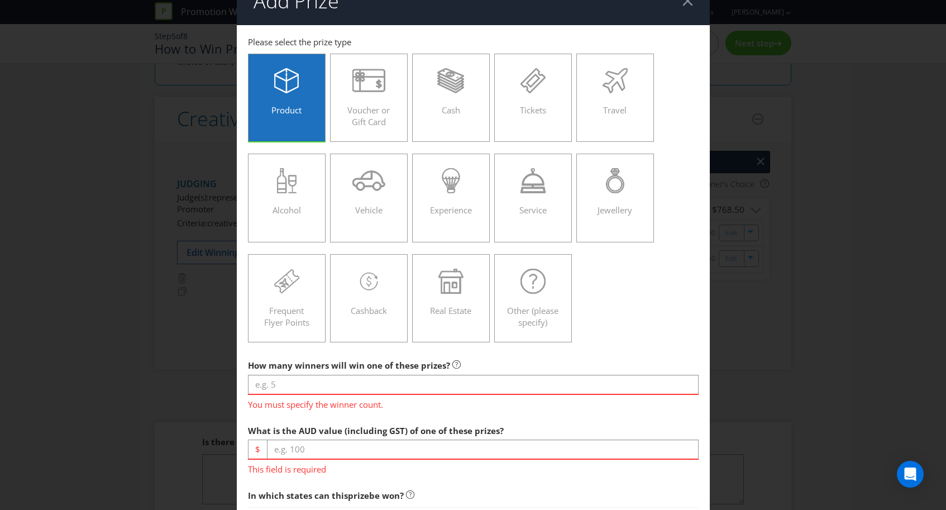
scroll to position [0, 0]
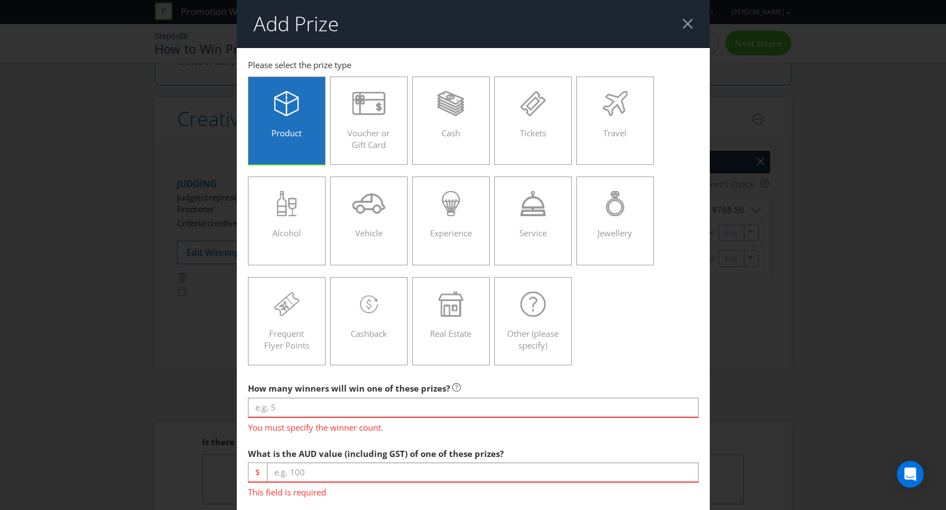
click at [670, 28] on header "Add Prize" at bounding box center [473, 24] width 473 height 48
click at [670, 25] on div at bounding box center [688, 23] width 11 height 11
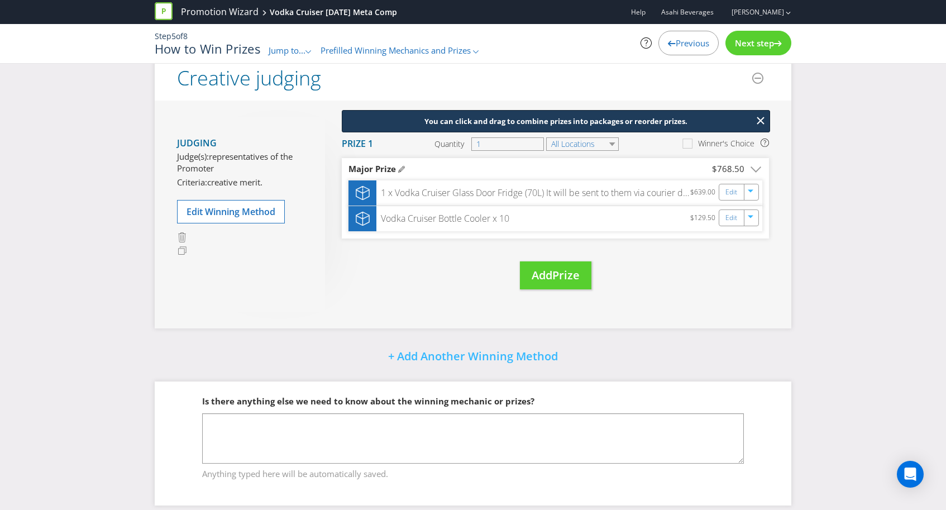
scroll to position [114, 0]
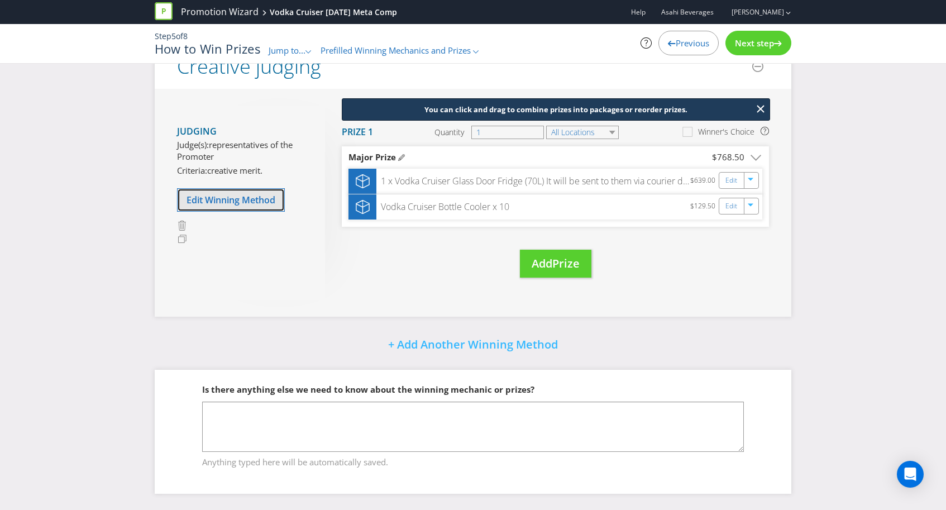
click at [232, 201] on span "Edit Winning Method" at bounding box center [231, 200] width 89 height 12
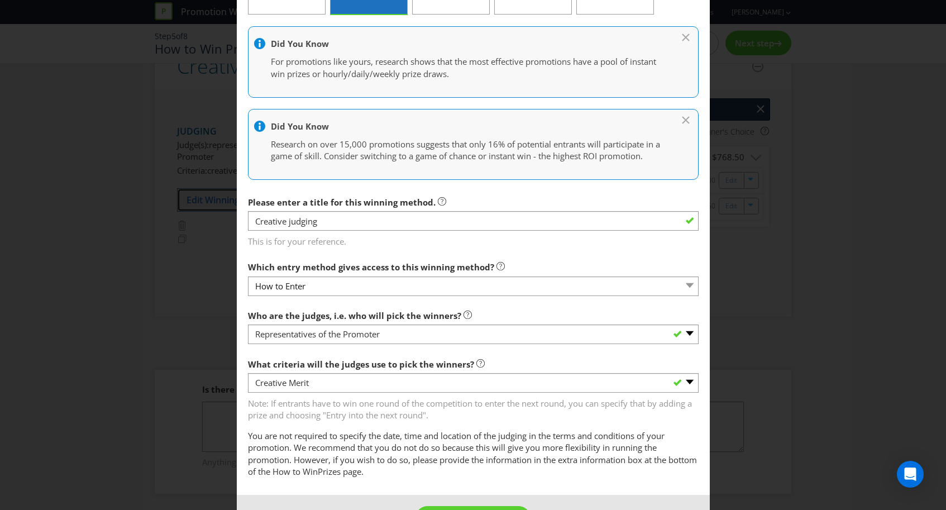
scroll to position [153, 0]
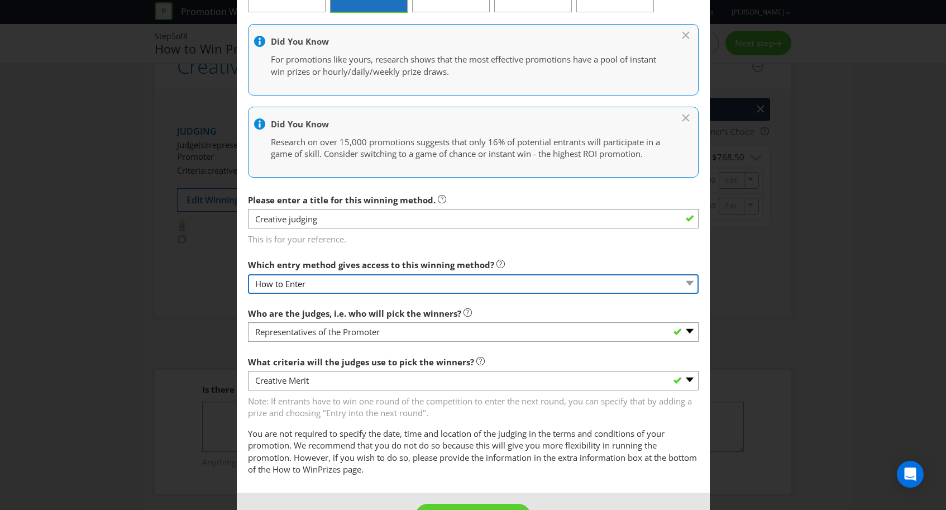
click at [324, 289] on select "How to Enter" at bounding box center [473, 284] width 451 height 20
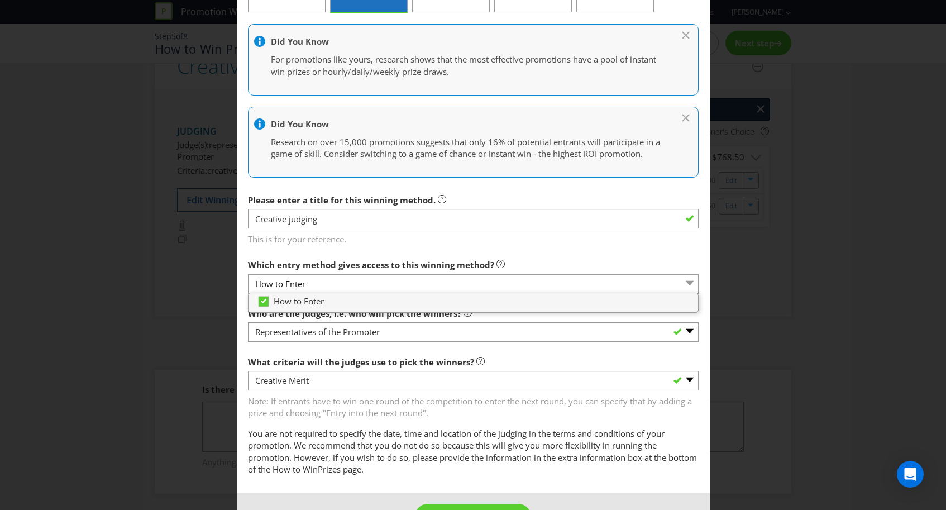
click at [370, 254] on label "Which entry method gives access to this winning method?" at bounding box center [376, 262] width 257 height 17
click at [402, 348] on section "Who are the judges, i.e. who will pick the winners? -- Please select -- Represe…" at bounding box center [473, 389] width 451 height 174
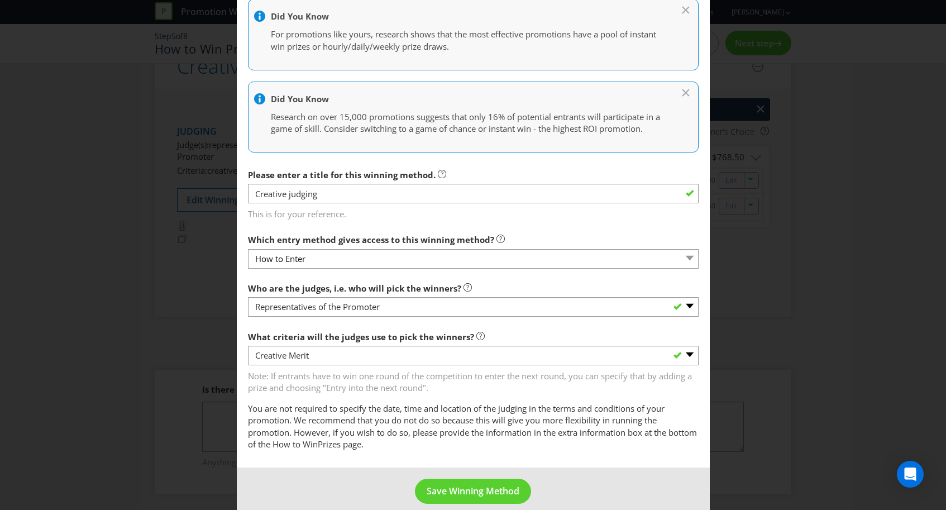
scroll to position [192, 0]
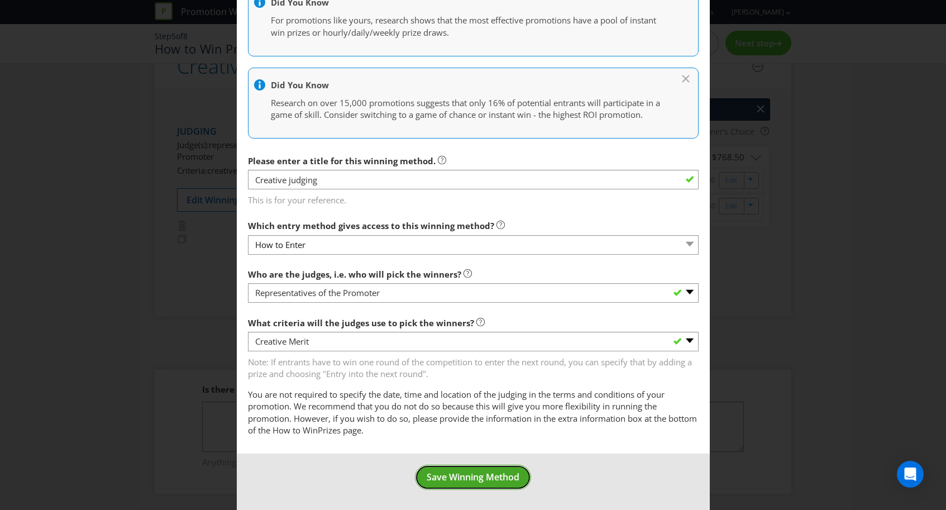
click at [448, 481] on span "Save Winning Method" at bounding box center [473, 477] width 93 height 12
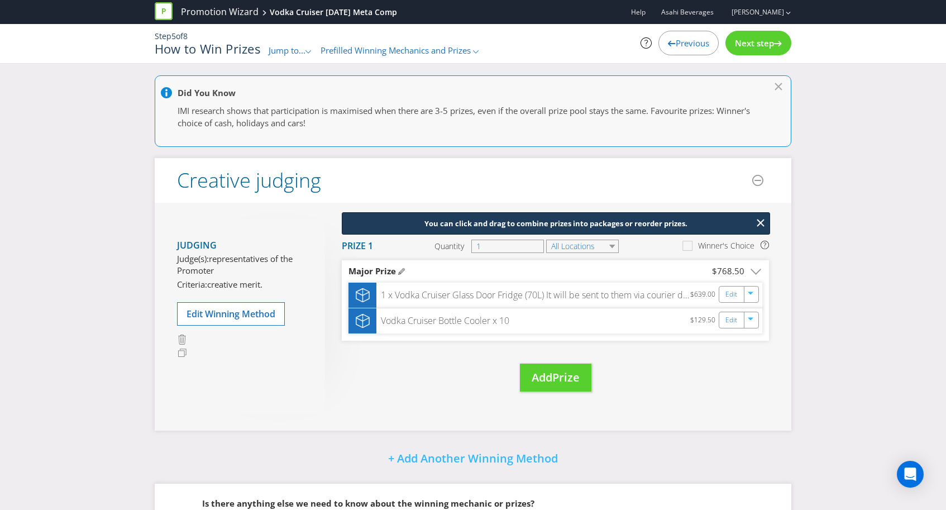
click at [670, 46] on span "Next step" at bounding box center [754, 42] width 39 height 11
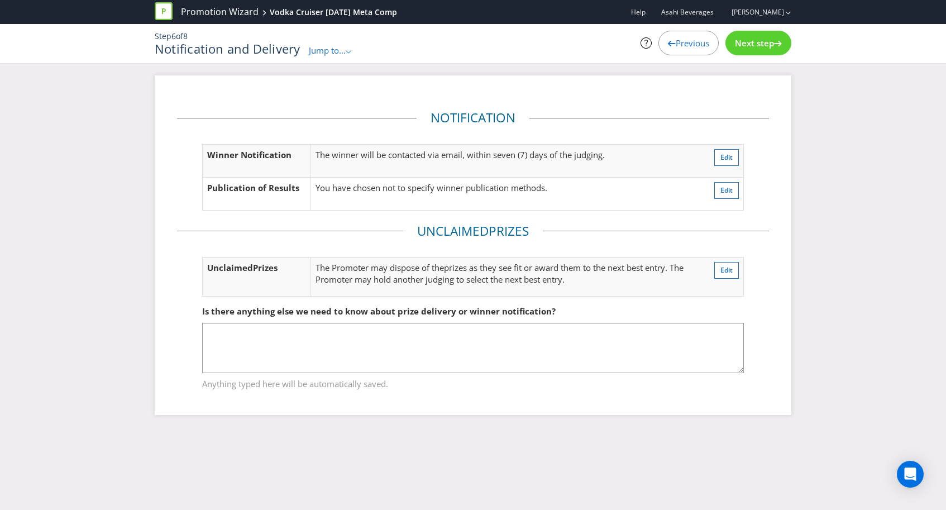
click at [670, 41] on span "Next step" at bounding box center [754, 42] width 39 height 11
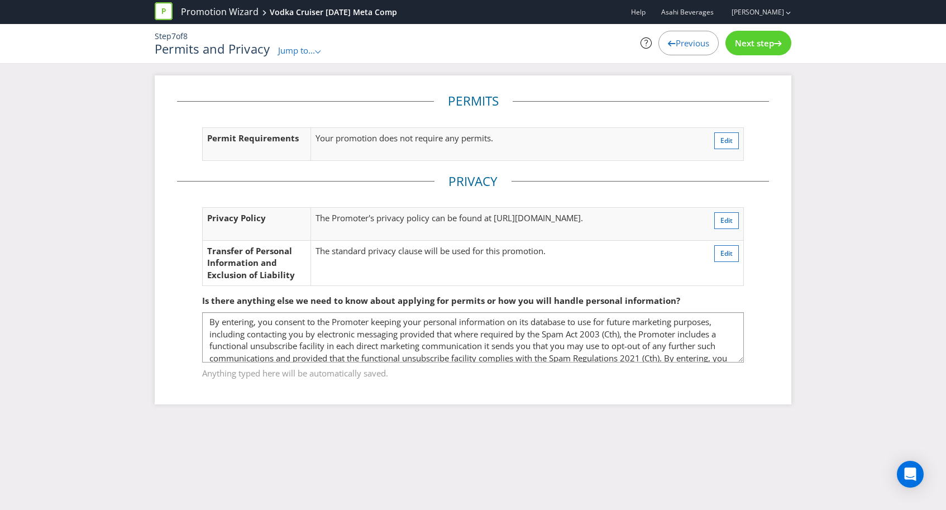
click at [670, 41] on span "Next step" at bounding box center [754, 42] width 39 height 11
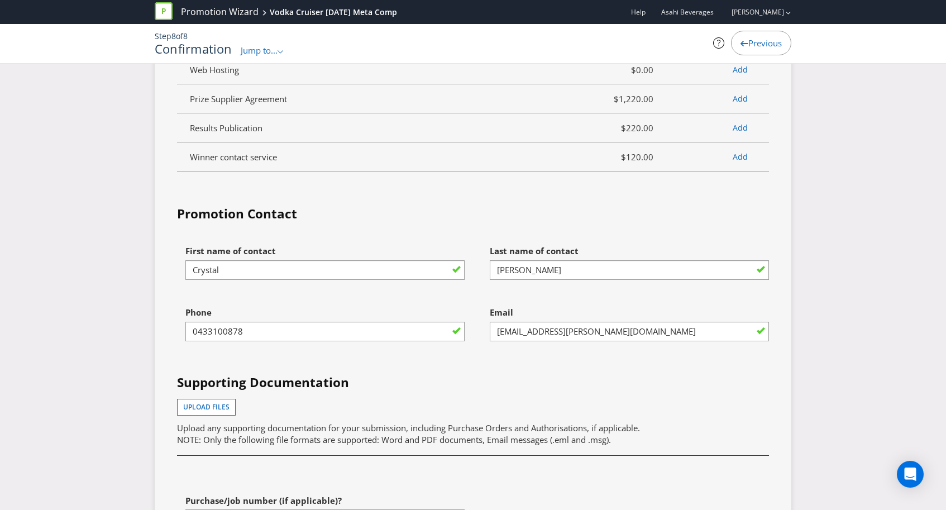
scroll to position [2980, 0]
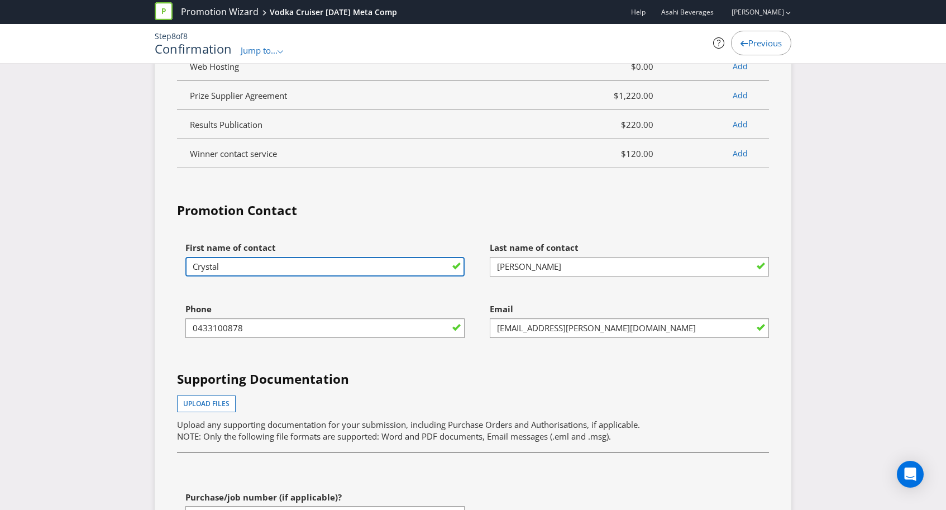
drag, startPoint x: 272, startPoint y: 241, endPoint x: 76, endPoint y: 232, distance: 195.8
type input "[PERSON_NAME]"
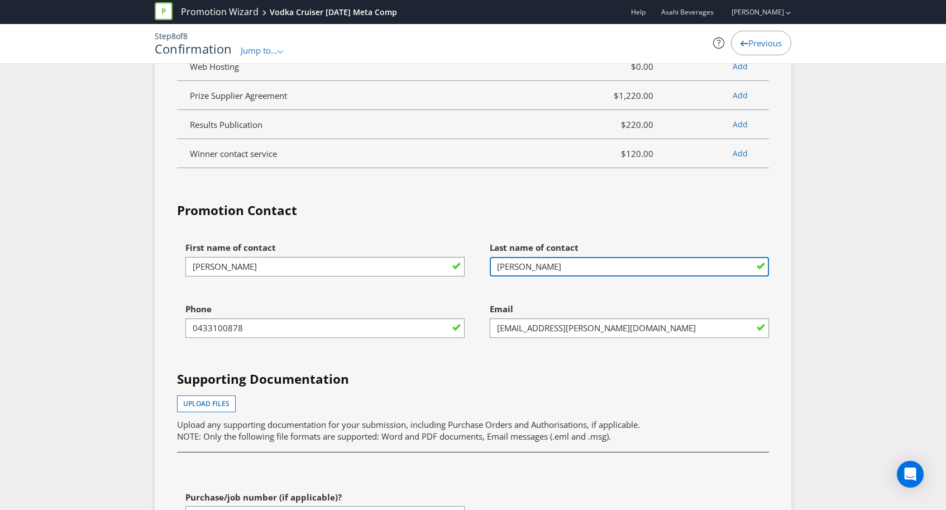
type input "N"
type input "Midgley"
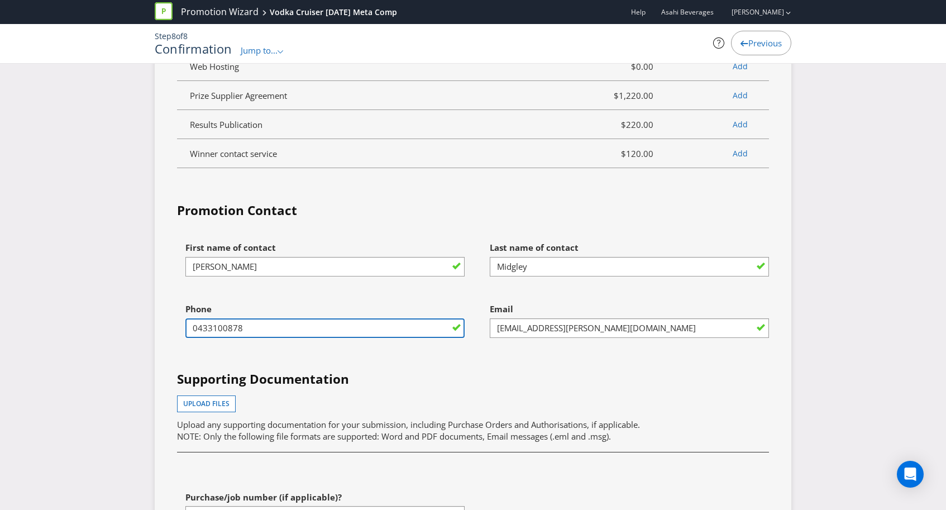
drag, startPoint x: 273, startPoint y: 306, endPoint x: 140, endPoint y: 299, distance: 133.2
type input "0421725811"
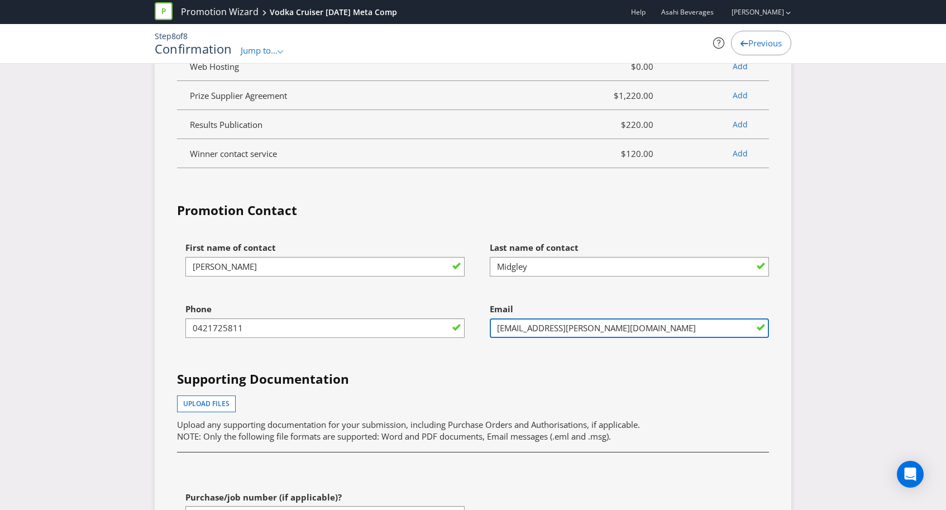
drag, startPoint x: 558, startPoint y: 304, endPoint x: 493, endPoint y: 303, distance: 65.4
click at [493, 318] on input "[EMAIL_ADDRESS][PERSON_NAME][DOMAIN_NAME]" at bounding box center [629, 328] width 279 height 20
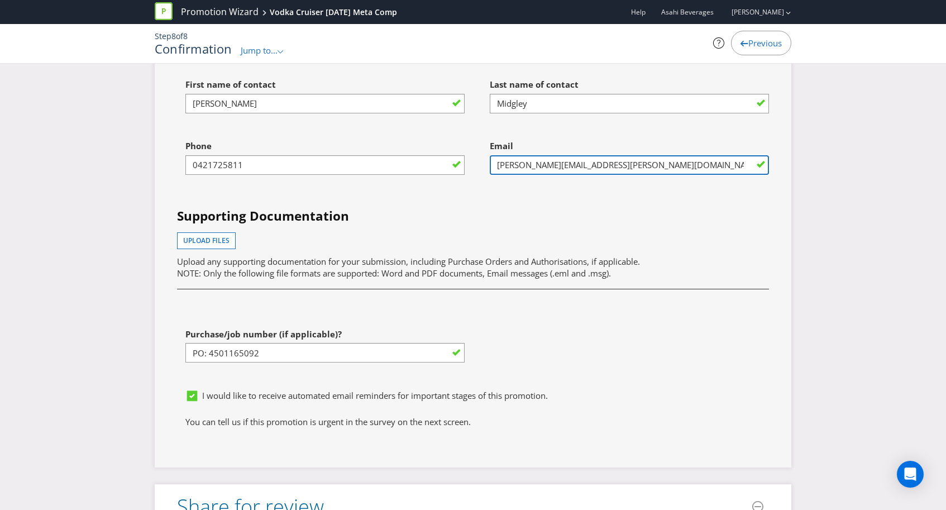
scroll to position [3140, 0]
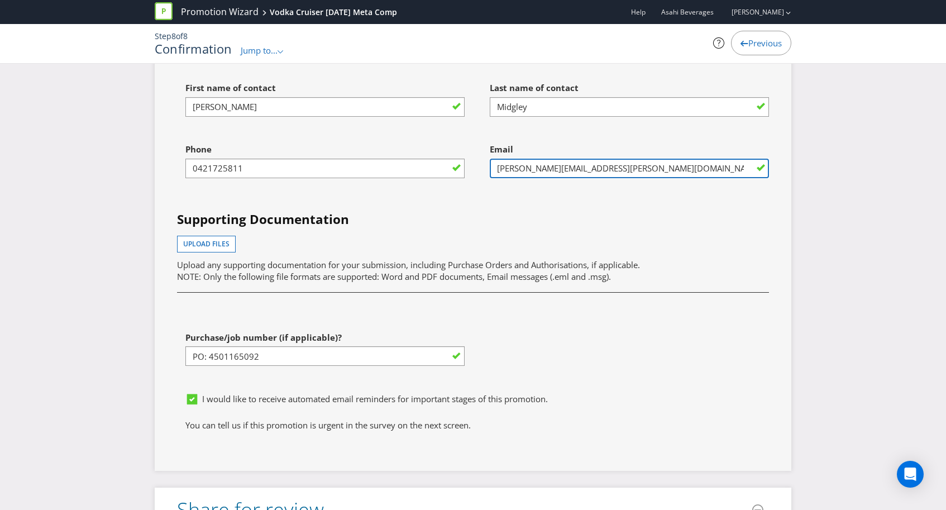
type input "[PERSON_NAME][EMAIL_ADDRESS][PERSON_NAME][DOMAIN_NAME]"
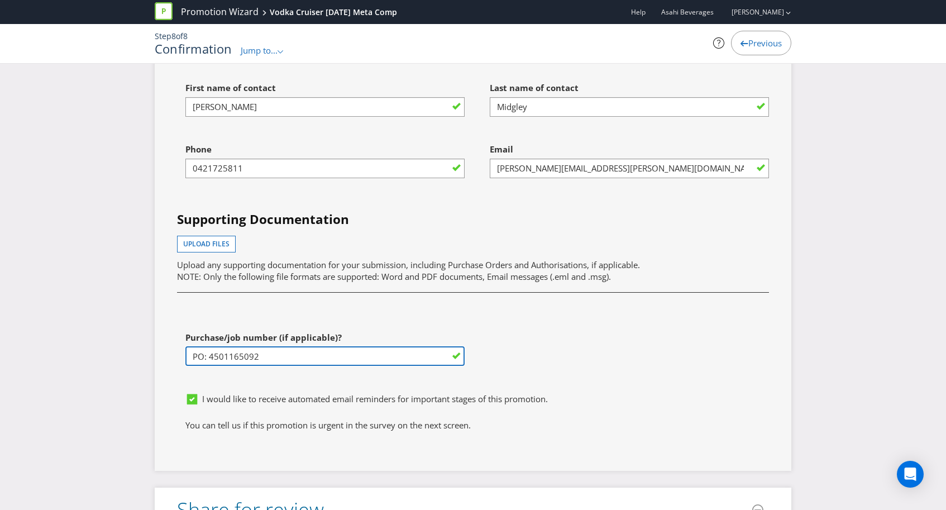
click at [271, 346] on input "PO: 4501165092" at bounding box center [324, 356] width 279 height 20
drag, startPoint x: 271, startPoint y: 330, endPoint x: 210, endPoint y: 332, distance: 60.9
click at [210, 346] on input "PO: 4501165092" at bounding box center [324, 356] width 279 height 20
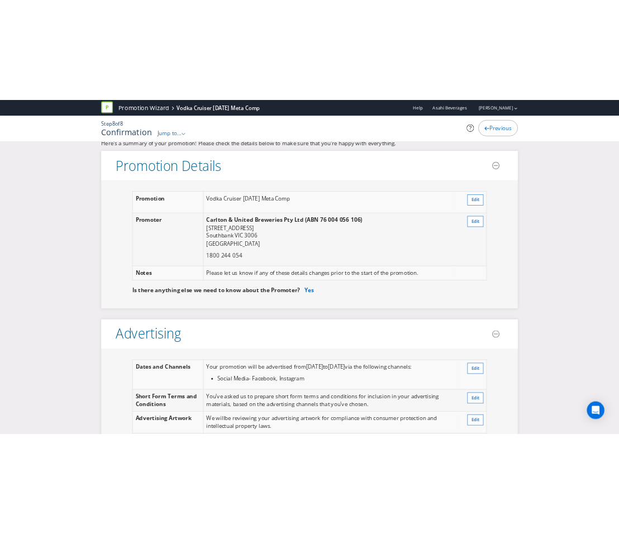
scroll to position [0, 0]
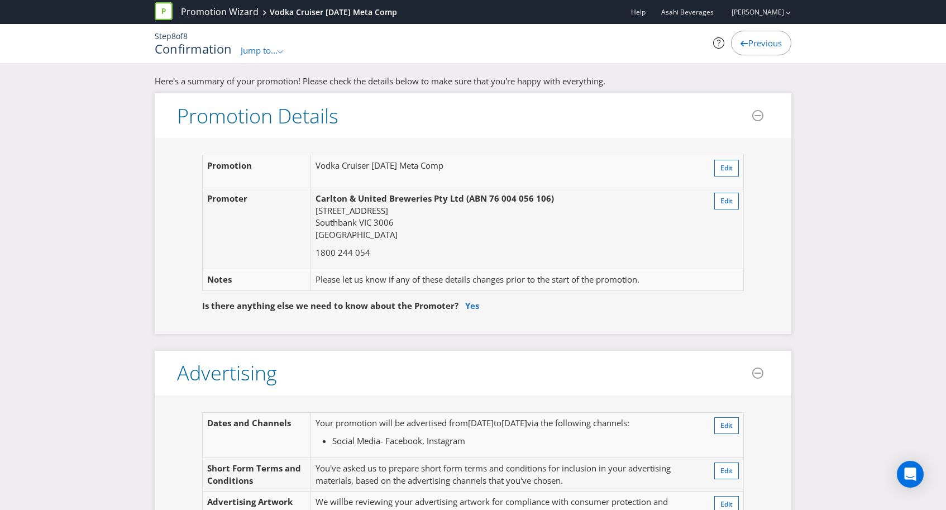
type input "PO:"
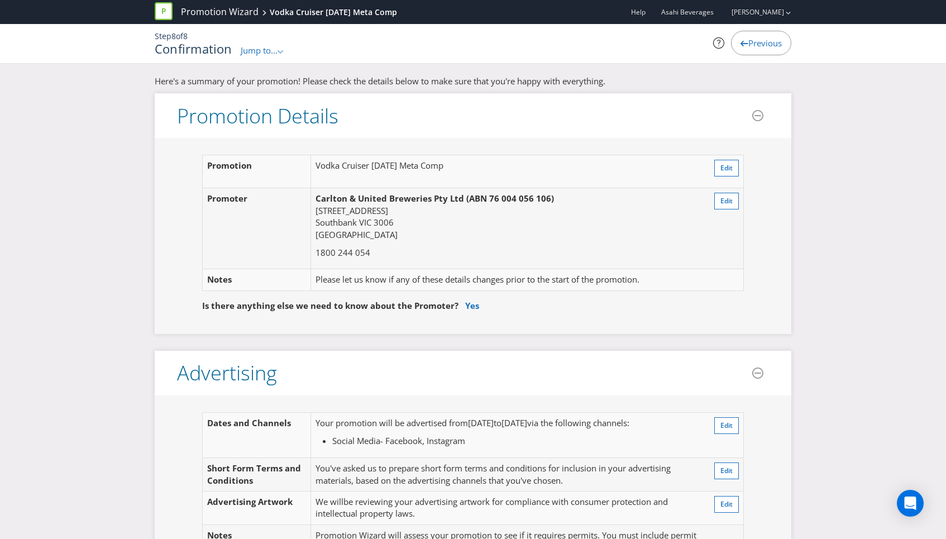
click at [670, 41] on span "Previous" at bounding box center [766, 42] width 34 height 11
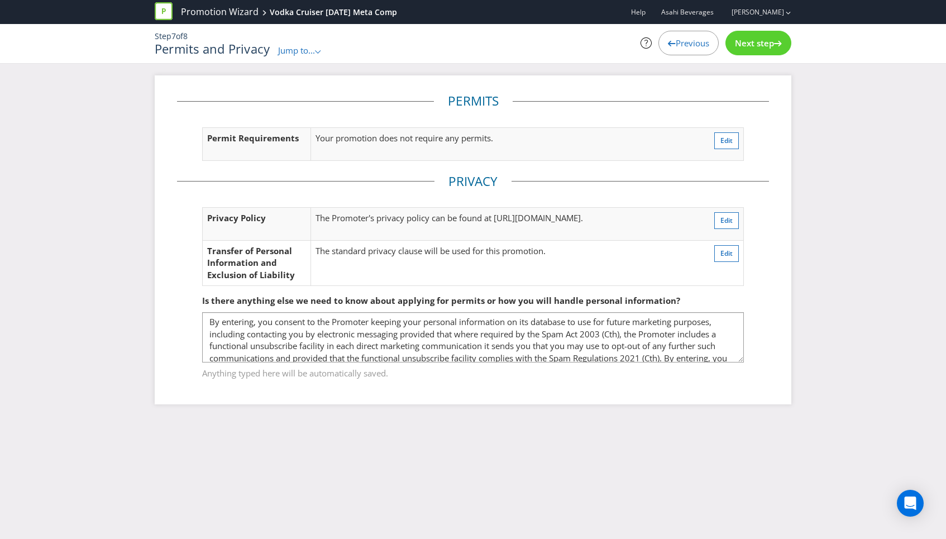
click at [670, 41] on span "Next step" at bounding box center [754, 42] width 39 height 11
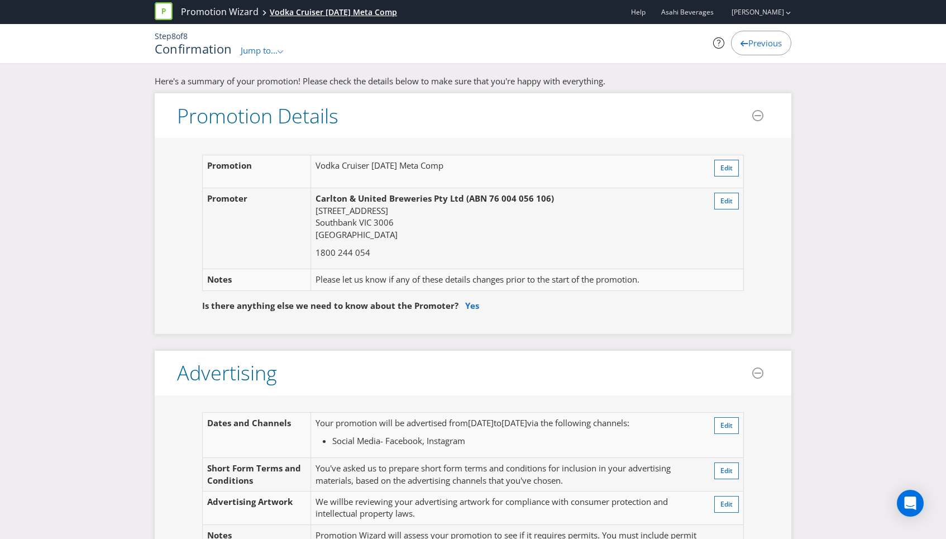
click at [342, 12] on div "Vodka Cruiser [DATE] Meta Comp" at bounding box center [333, 12] width 127 height 11
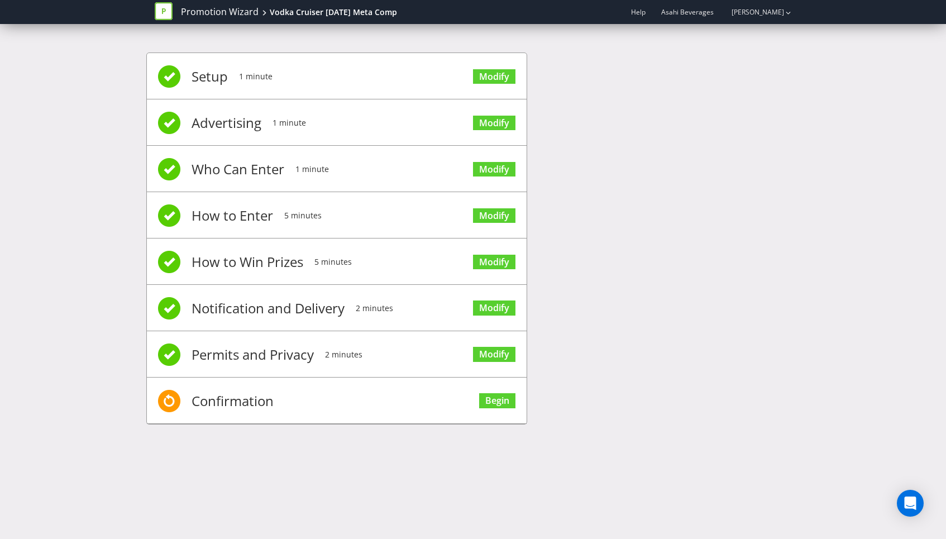
click at [117, 15] on nav "Promotion Wizard Vodka Cruiser [DATE] Meta Comp Help Asahi Beverages [PERSON_NA…" at bounding box center [473, 12] width 946 height 24
click at [163, 12] on icon at bounding box center [164, 11] width 4 height 6
